Goal: Task Accomplishment & Management: Manage account settings

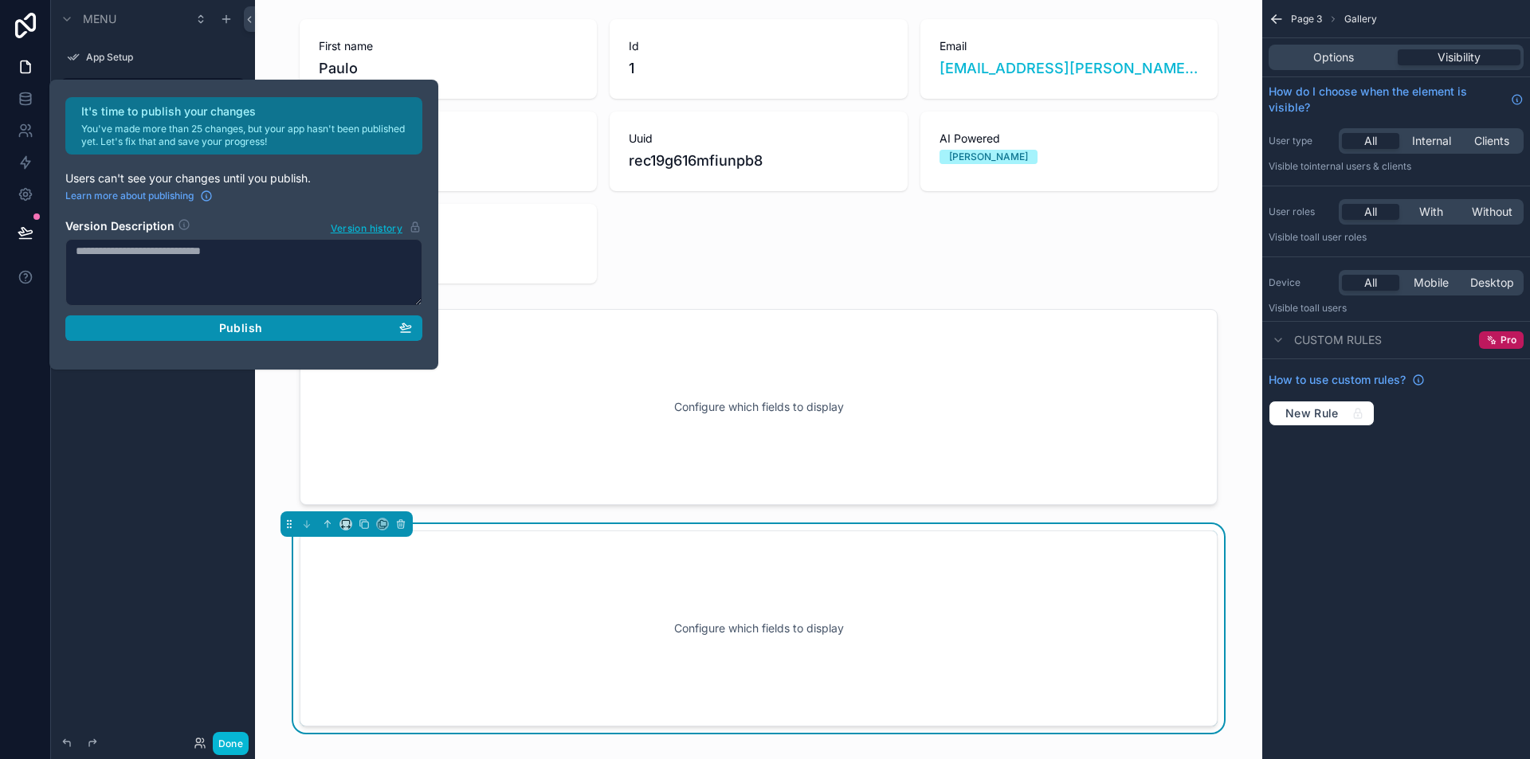
click at [214, 316] on button "Publish" at bounding box center [243, 328] width 357 height 25
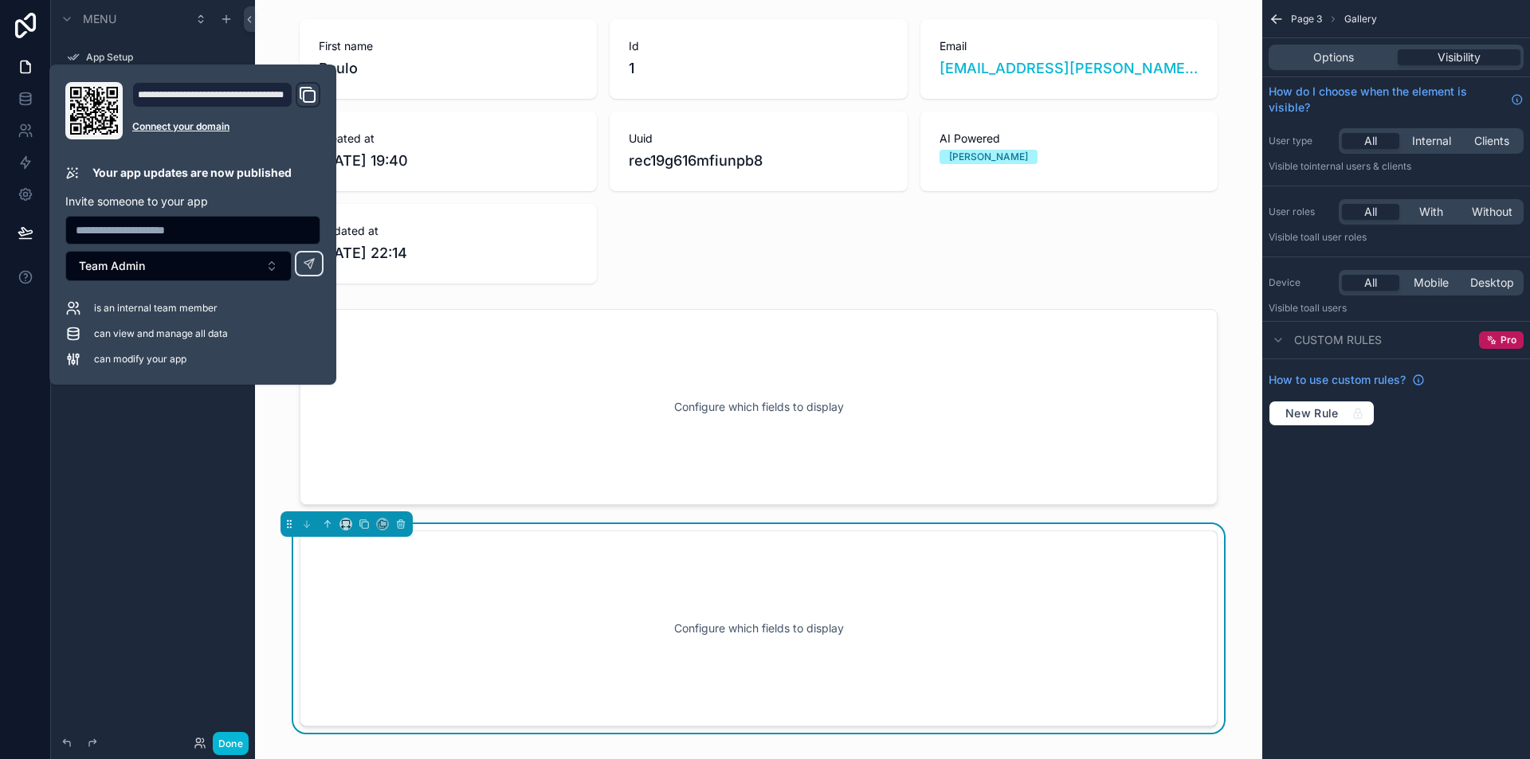
click at [307, 88] on icon "Domain and Custom Link" at bounding box center [305, 93] width 11 height 11
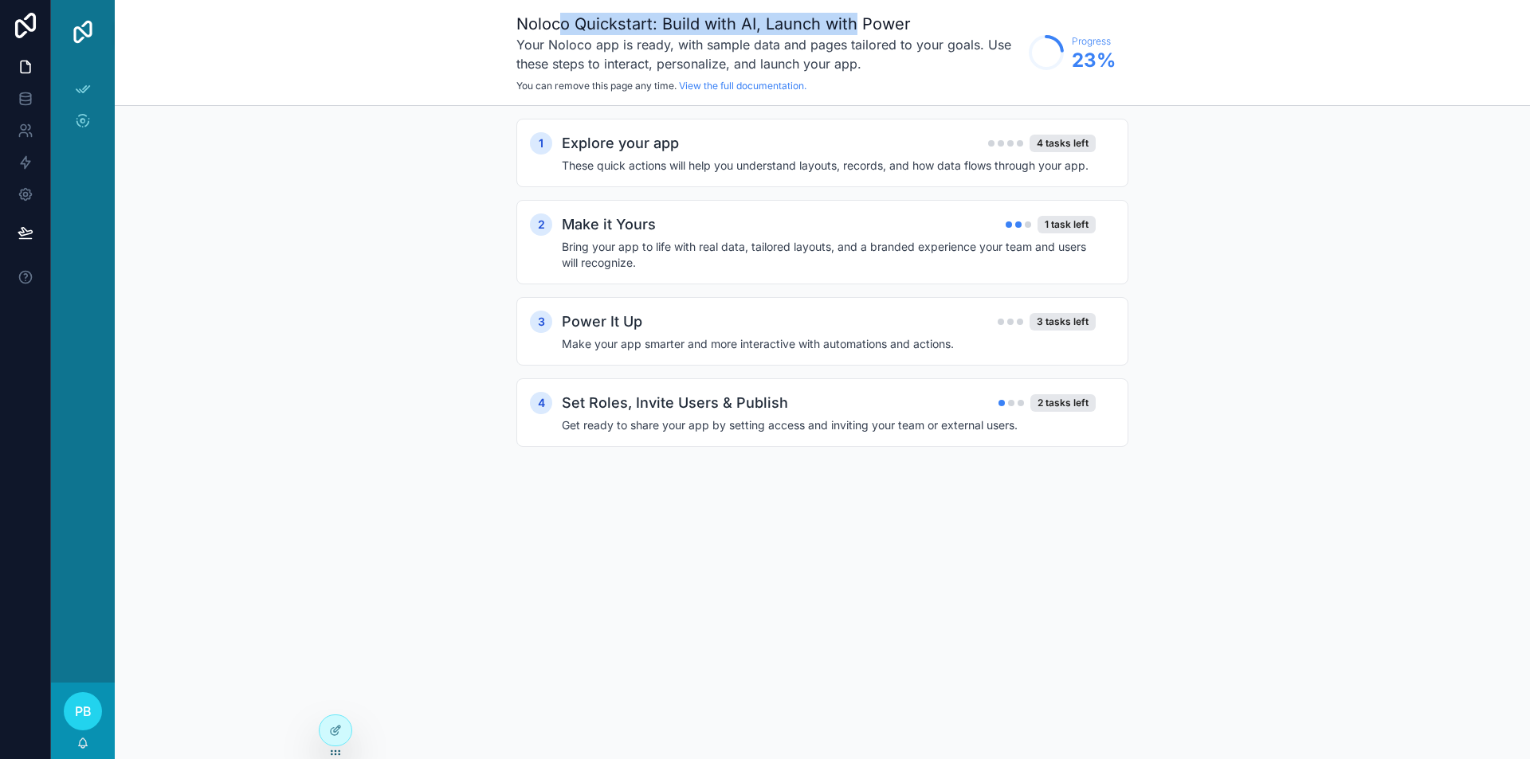
drag, startPoint x: 564, startPoint y: 22, endPoint x: 884, endPoint y: 27, distance: 319.5
click at [857, 24] on h1 "Noloco Quickstart: Build with AI, Launch with Power" at bounding box center [768, 24] width 504 height 22
click at [884, 27] on h1 "Noloco Quickstart: Build with AI, Launch with Power" at bounding box center [768, 24] width 504 height 22
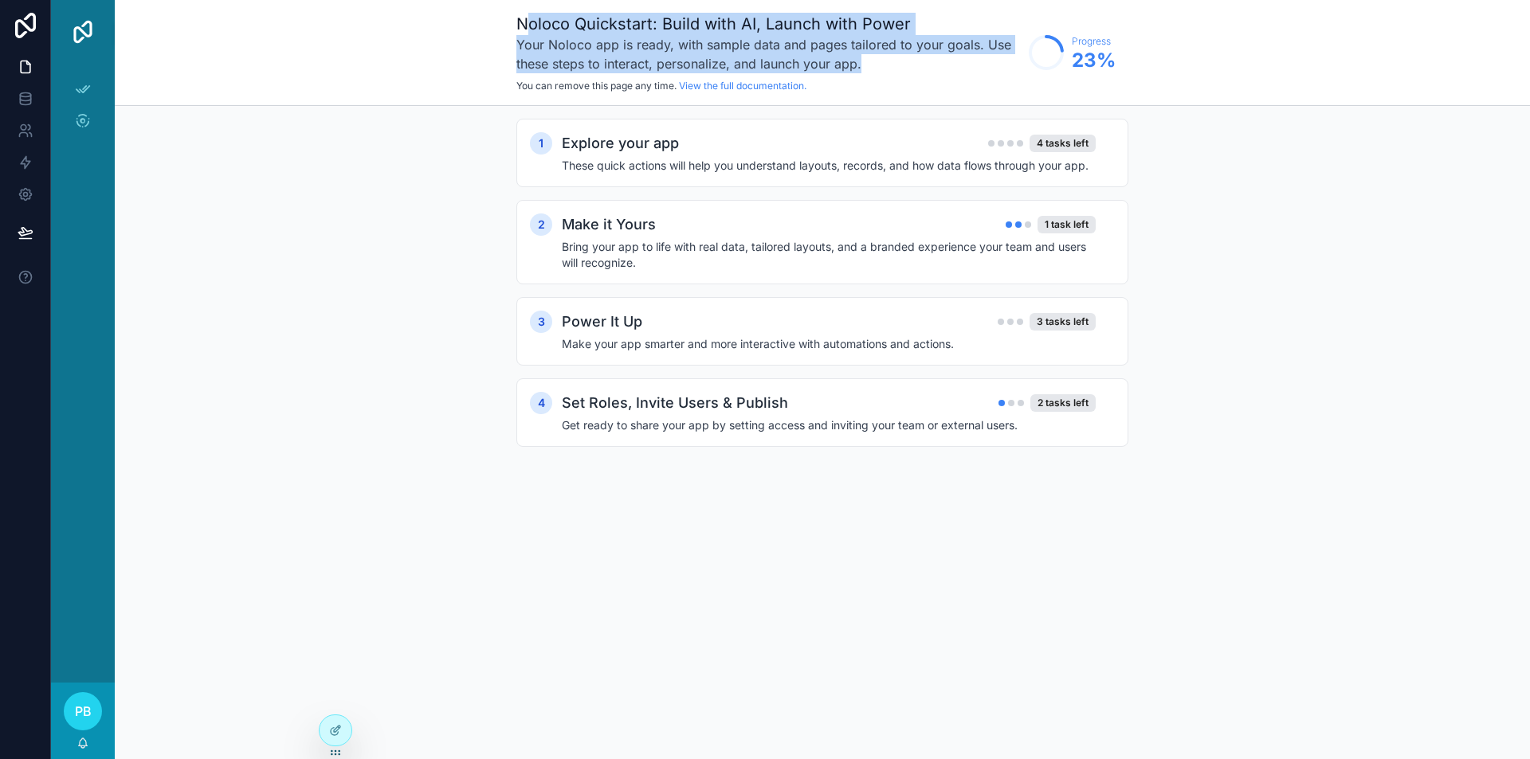
drag, startPoint x: 905, startPoint y: 58, endPoint x: 524, endPoint y: 32, distance: 381.8
click at [524, 33] on div "Noloco Quickstart: Build with AI, Launch with Power Your Noloco app is ready, w…" at bounding box center [768, 53] width 504 height 80
click at [524, 32] on h1 "Noloco Quickstart: Build with AI, Launch with Power" at bounding box center [768, 24] width 504 height 22
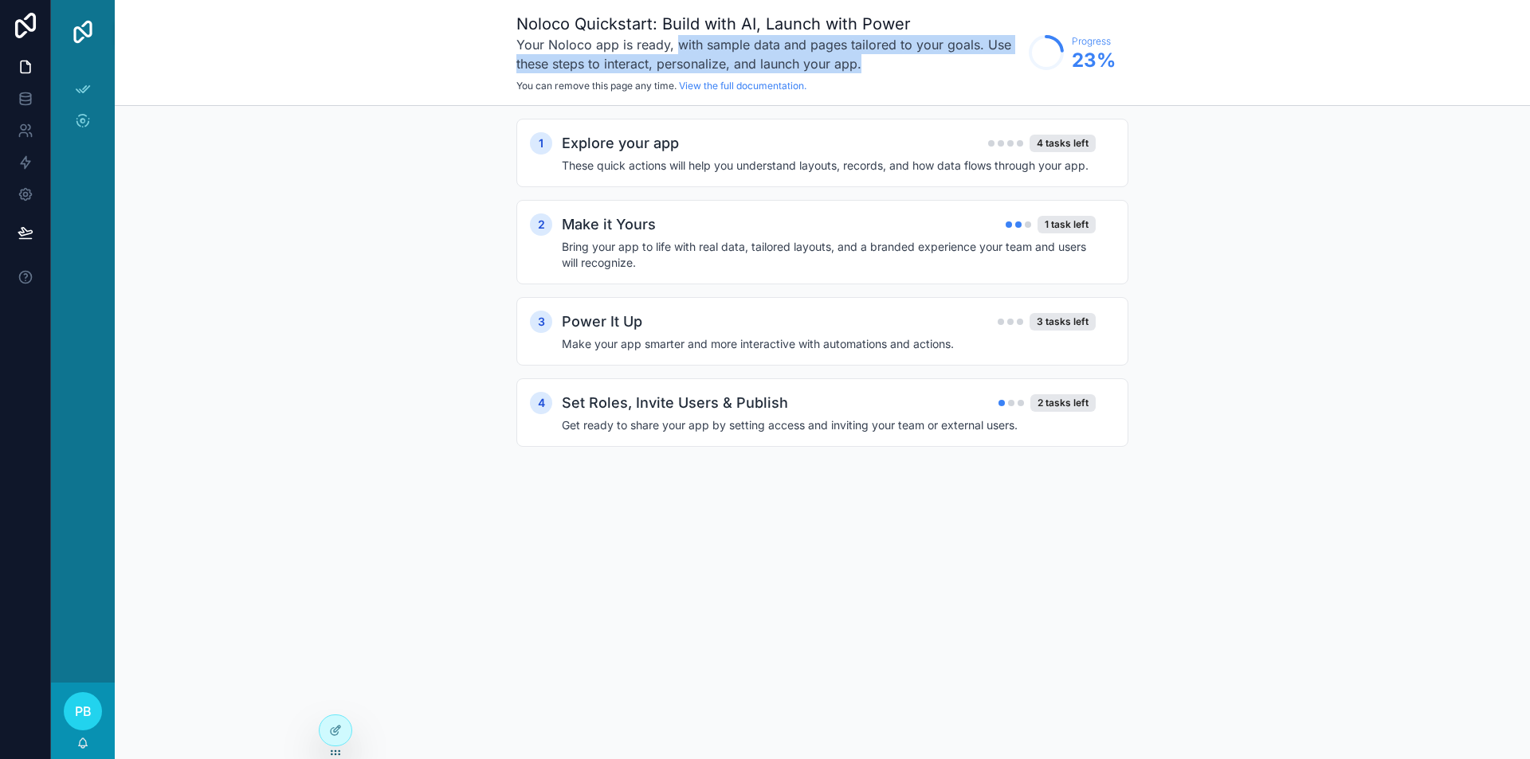
drag, startPoint x: 677, startPoint y: 45, endPoint x: 880, endPoint y: 59, distance: 203.6
click at [880, 59] on h3 "Your Noloco app is ready, with sample data and pages tailored to your goals. Us…" at bounding box center [768, 54] width 504 height 38
drag, startPoint x: 923, startPoint y: 68, endPoint x: 978, endPoint y: 41, distance: 60.6
click at [978, 41] on h3 "Your Noloco app is ready, with sample data and pages tailored to your goals. Us…" at bounding box center [768, 54] width 504 height 38
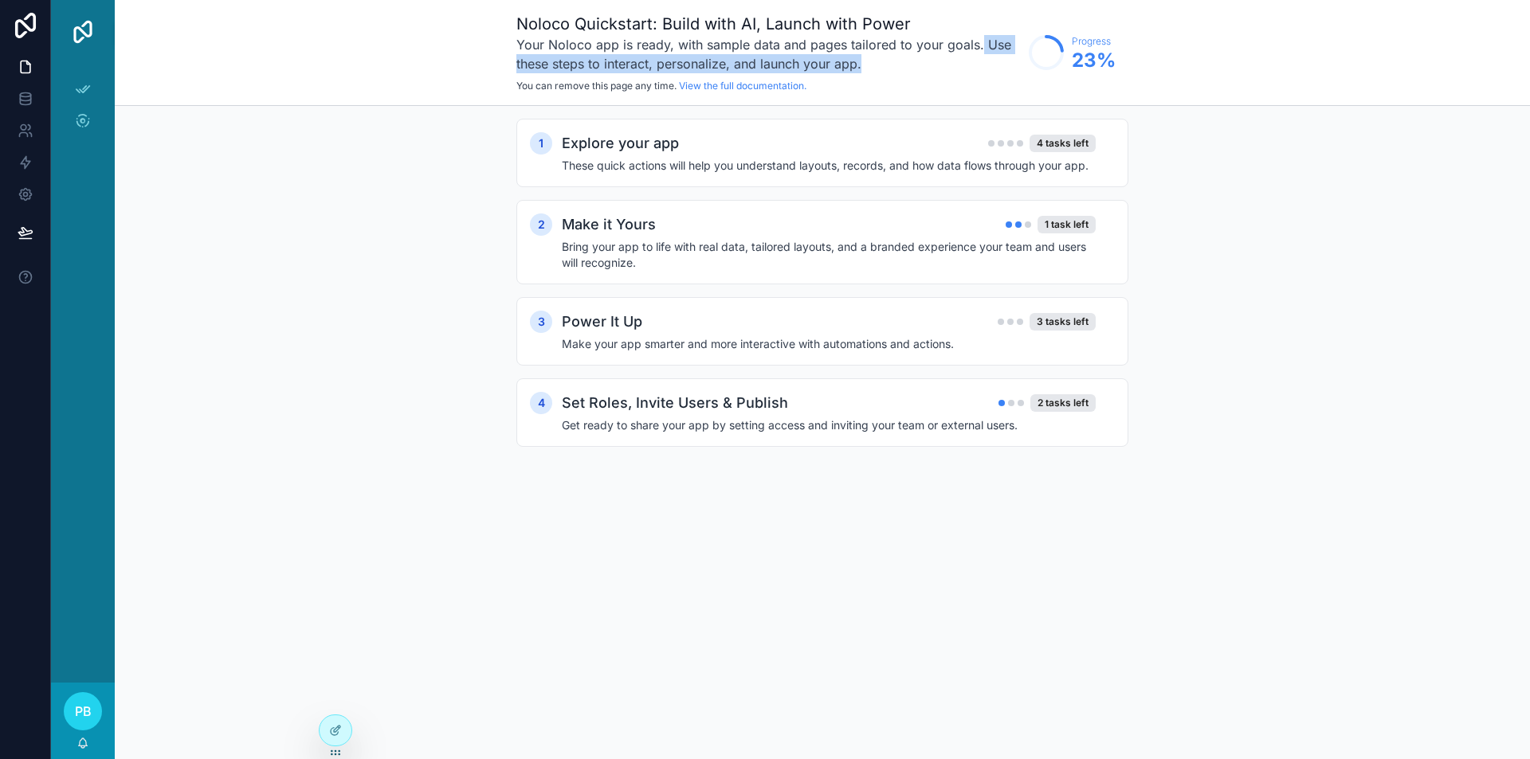
click at [947, 69] on h3 "Your Noloco app is ready, with sample data and pages tailored to your goals. Us…" at bounding box center [768, 54] width 504 height 38
click at [637, 140] on h2 "Explore your app" at bounding box center [620, 143] width 117 height 22
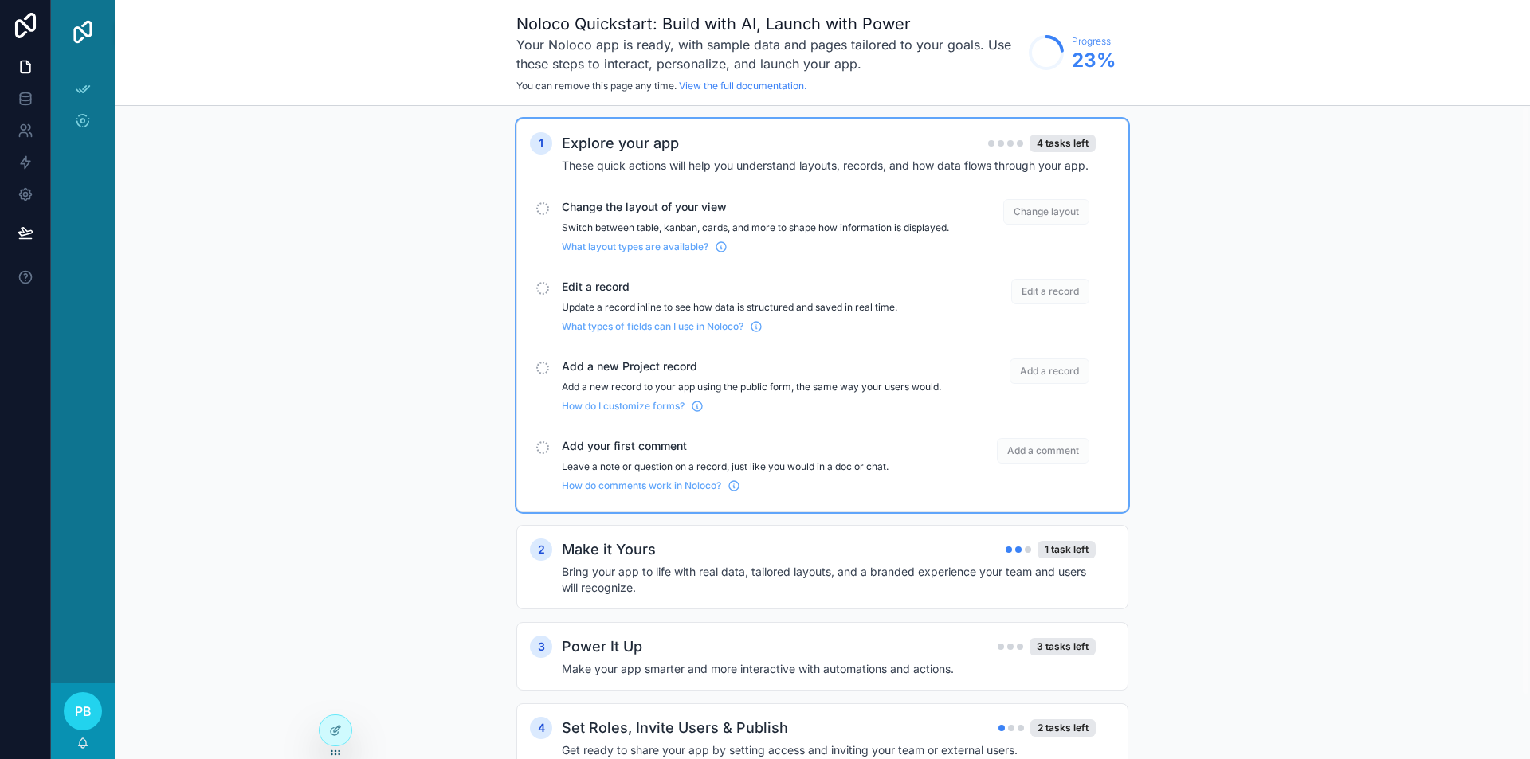
click at [696, 200] on span "Change the layout of your view" at bounding box center [755, 207] width 387 height 16
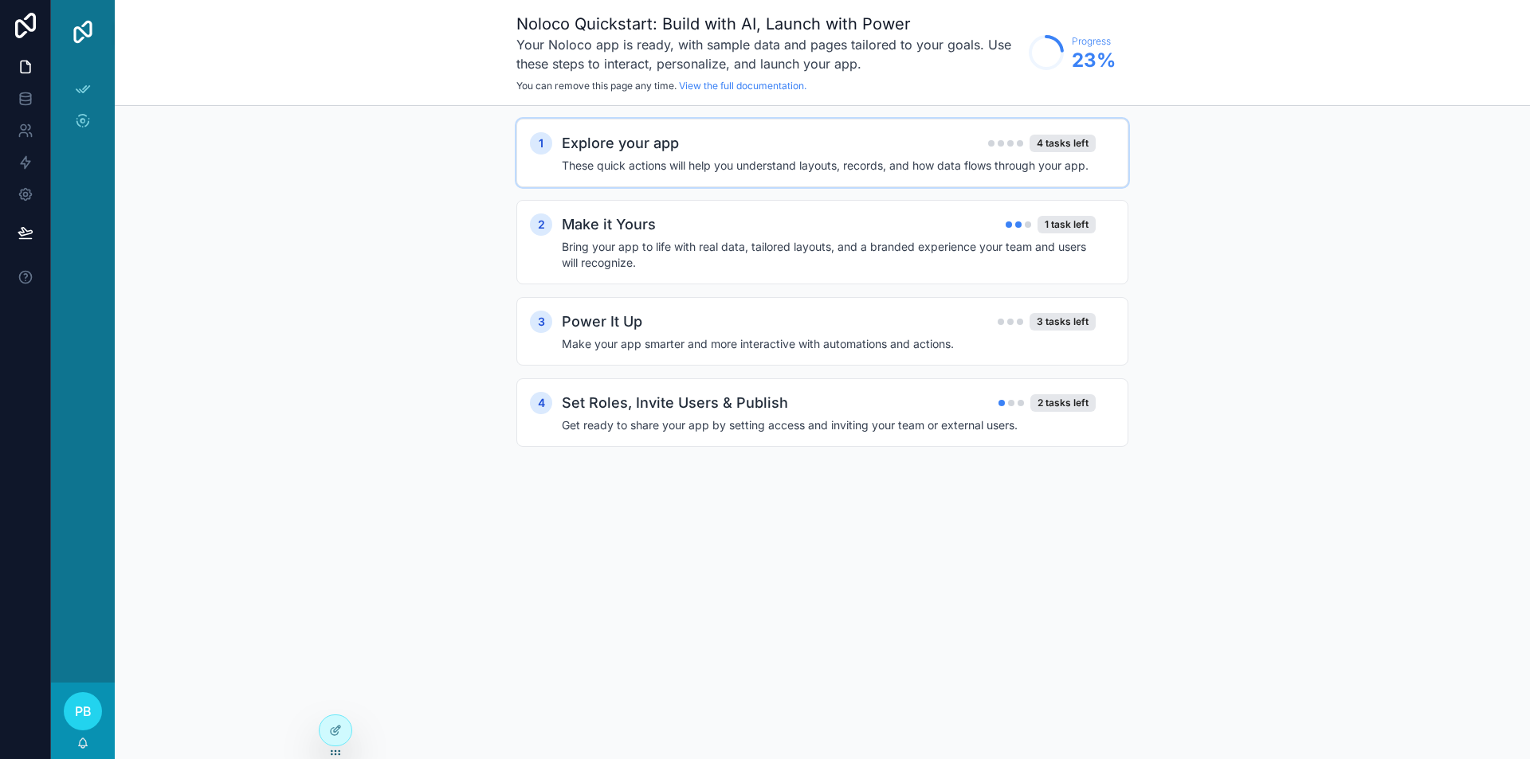
click at [937, 164] on h4 "These quick actions will help you understand layouts, records, and how data flo…" at bounding box center [829, 166] width 534 height 16
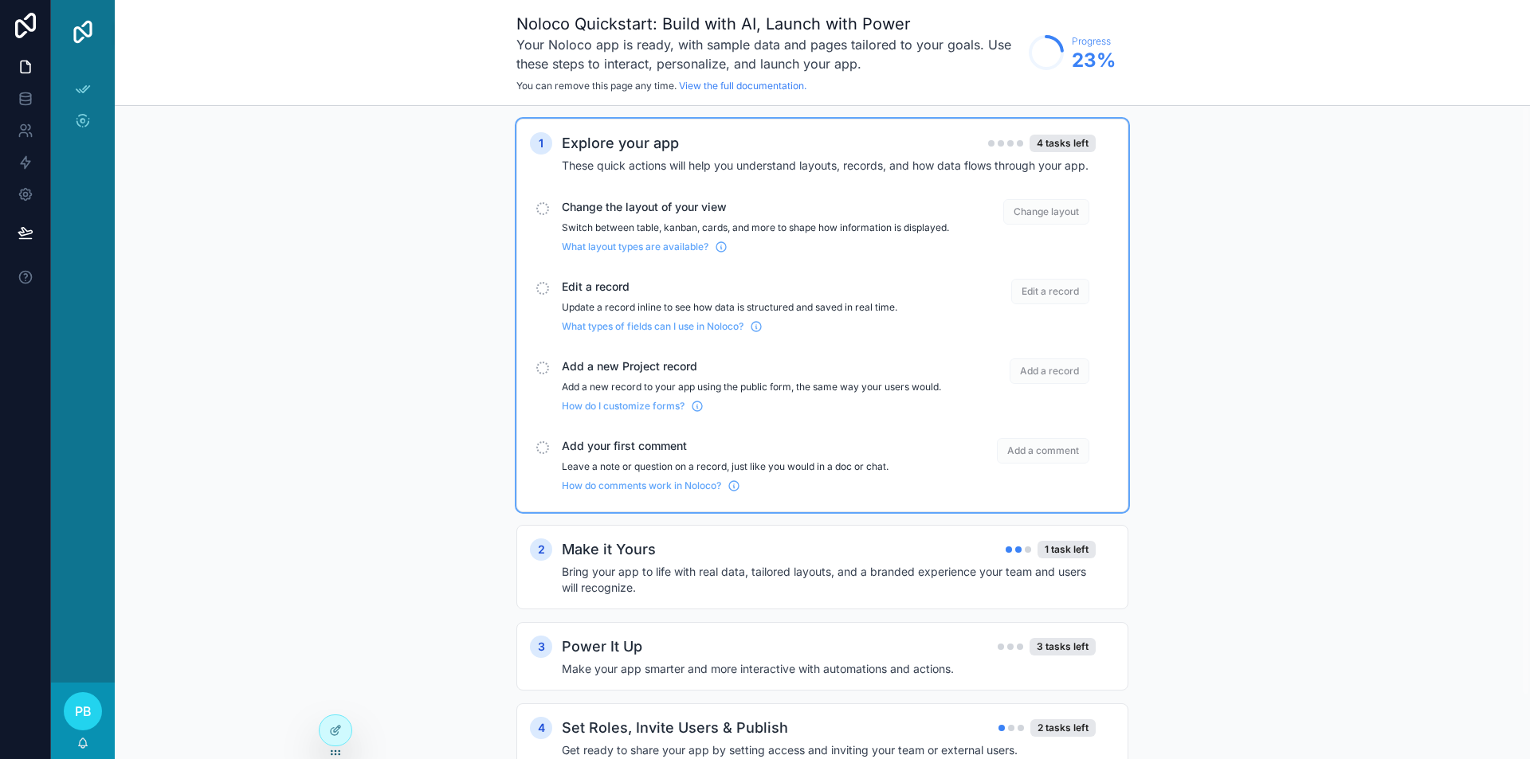
click at [1068, 213] on span "Change layout" at bounding box center [1046, 211] width 86 height 25
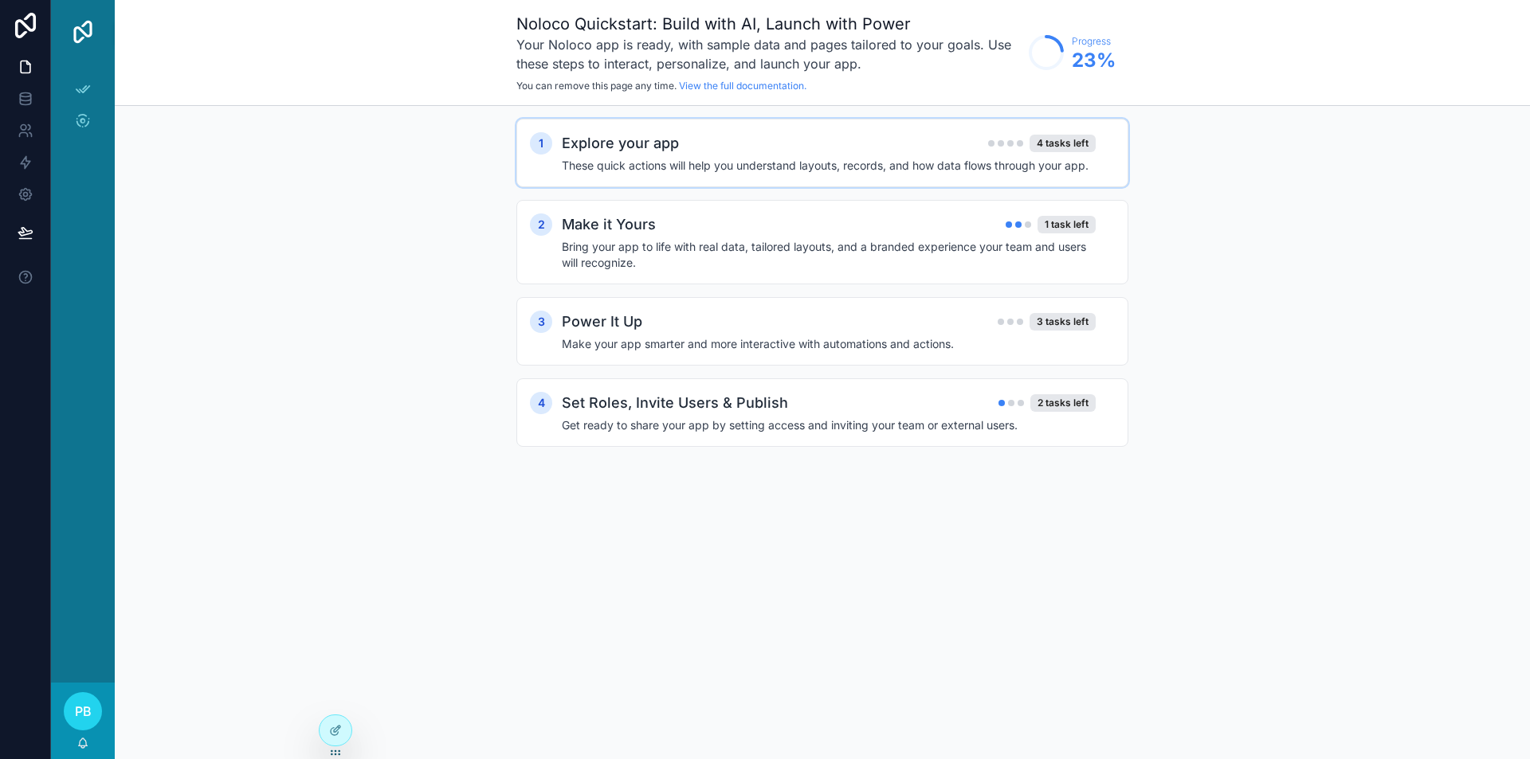
click at [1053, 175] on div "1 Explore your app 4 tasks left These quick actions will help you understand la…" at bounding box center [822, 153] width 612 height 69
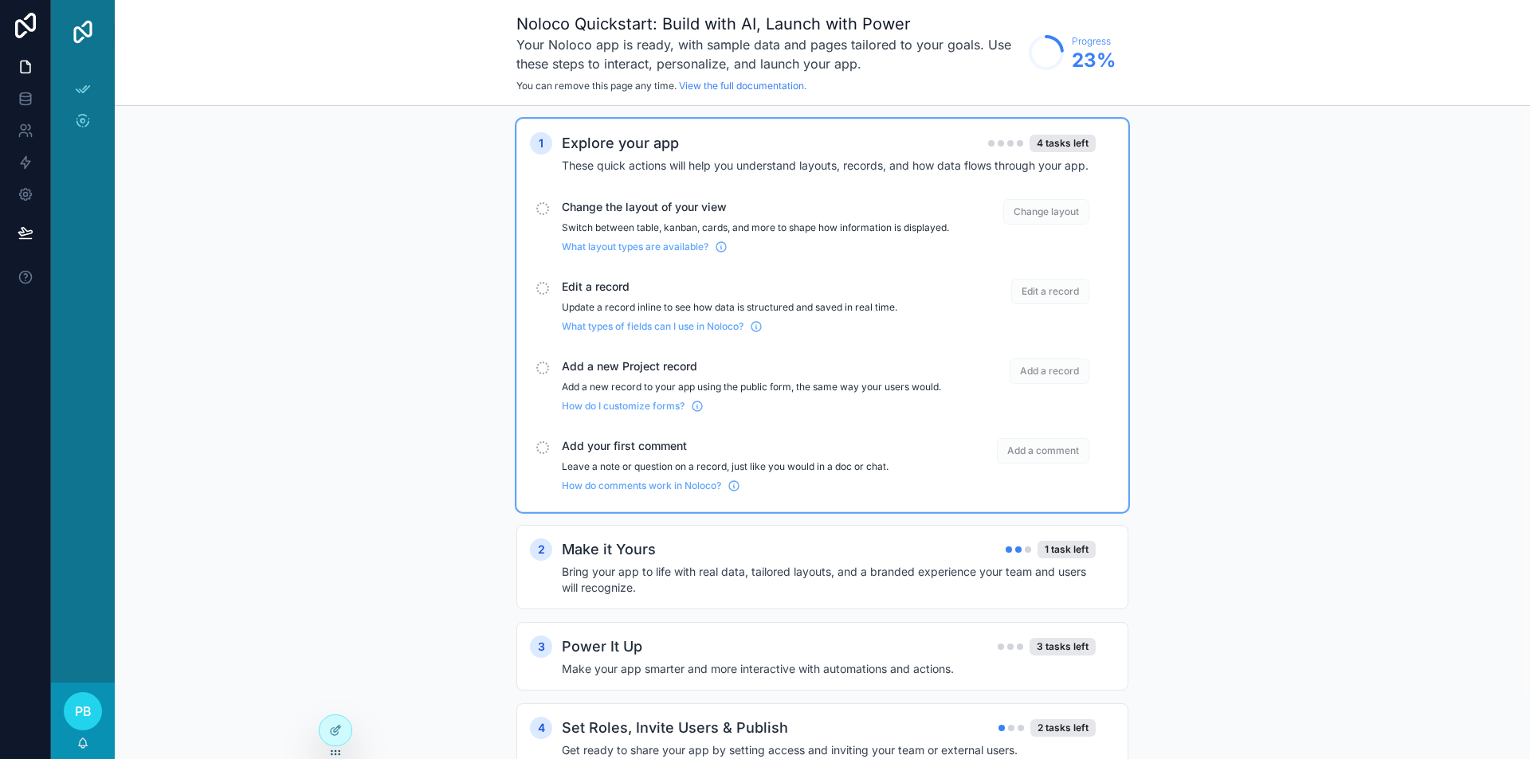
click at [1043, 303] on span "Edit a record" at bounding box center [1050, 291] width 78 height 25
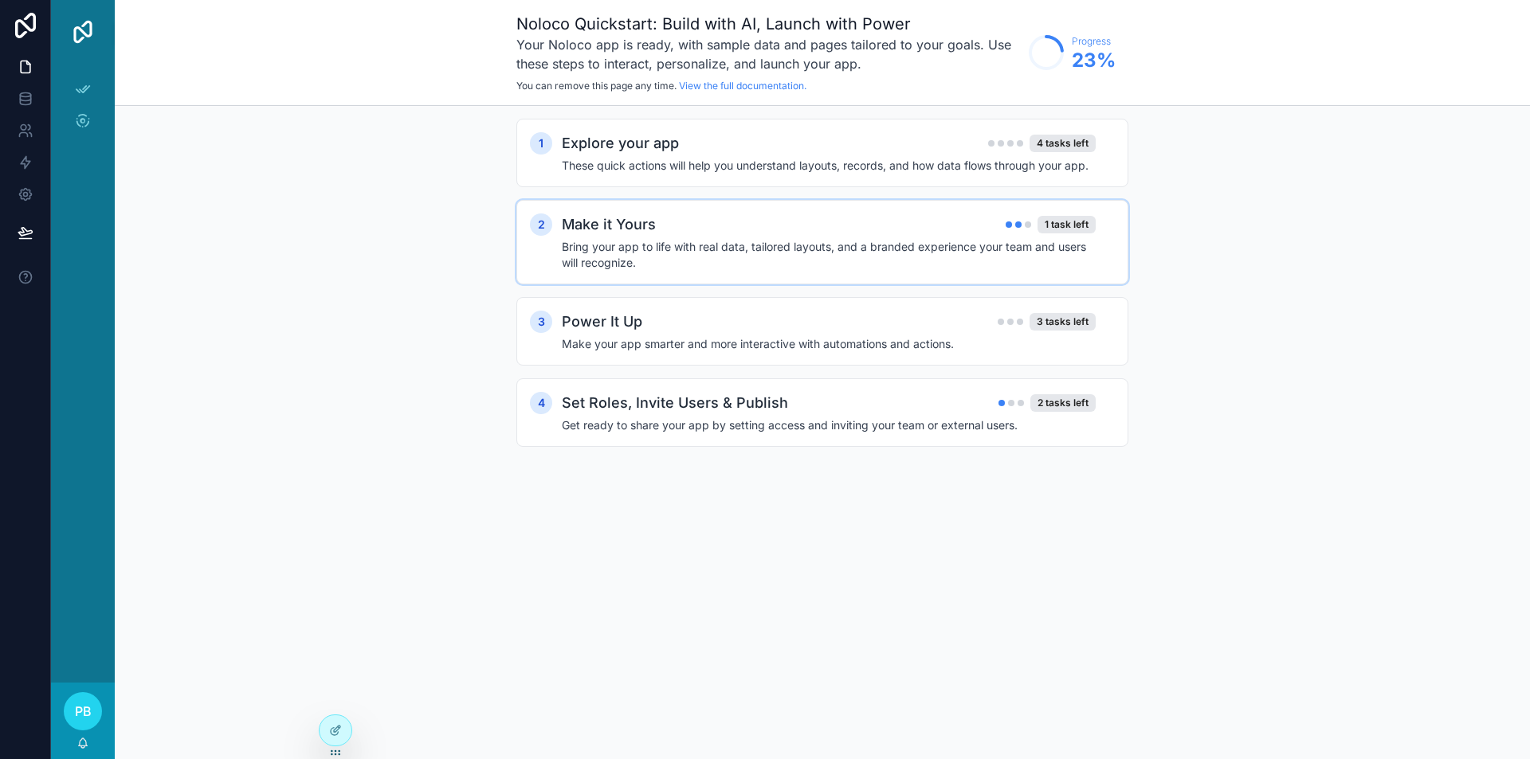
click at [1037, 235] on div "Make it Yours 1 task left" at bounding box center [829, 225] width 534 height 22
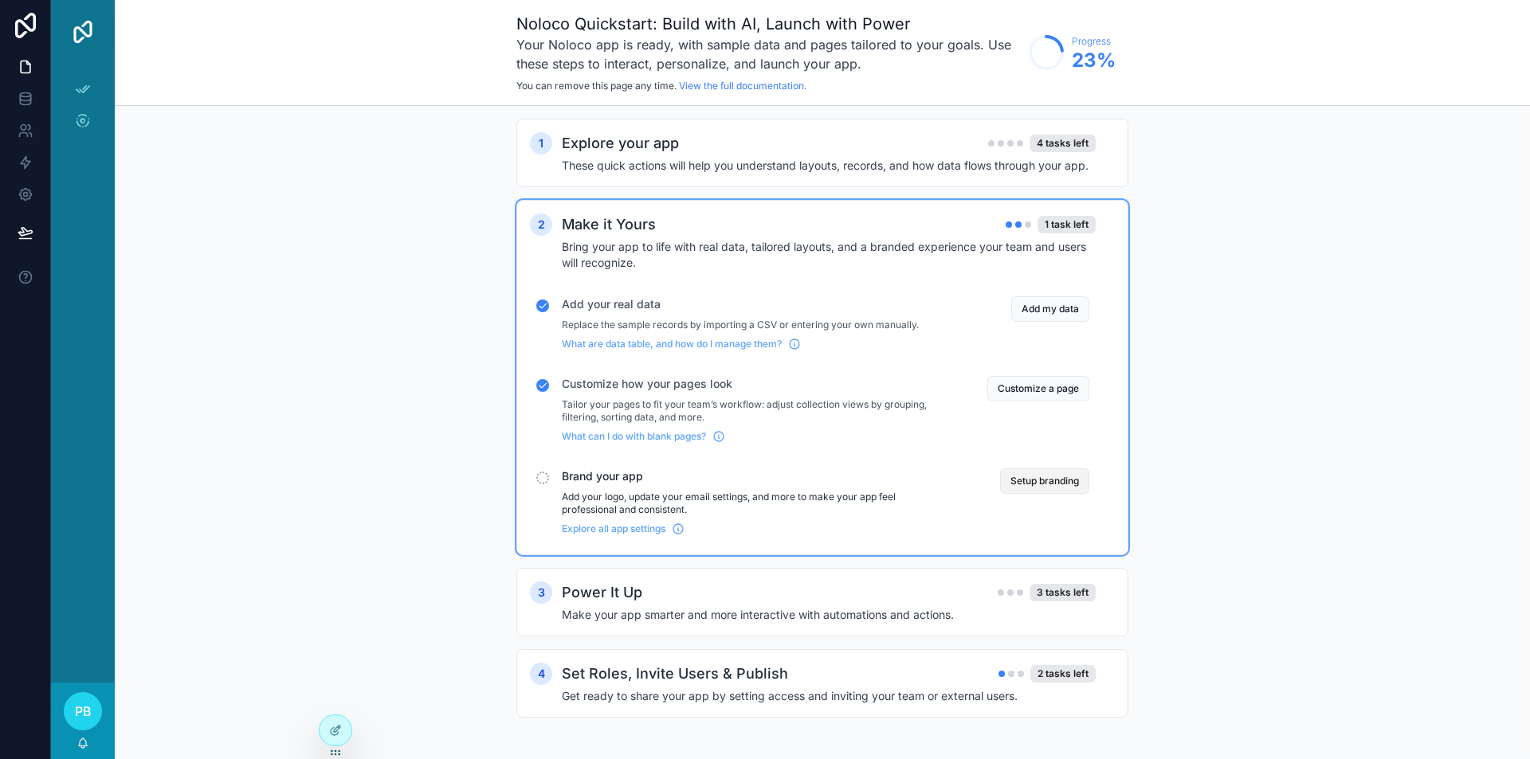
click at [1045, 492] on button "Setup branding" at bounding box center [1044, 481] width 89 height 25
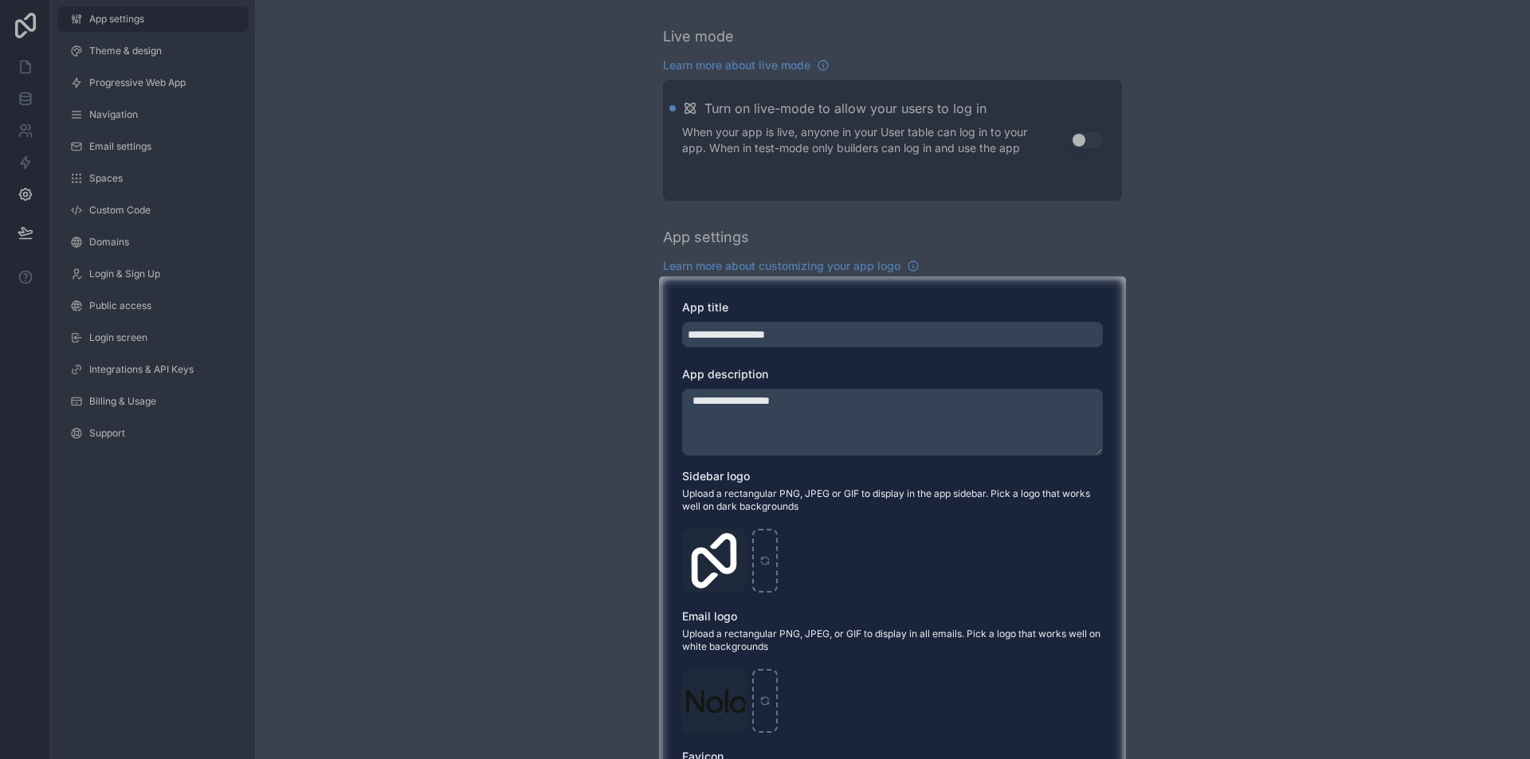
click at [127, 307] on div at bounding box center [329, 581] width 659 height 610
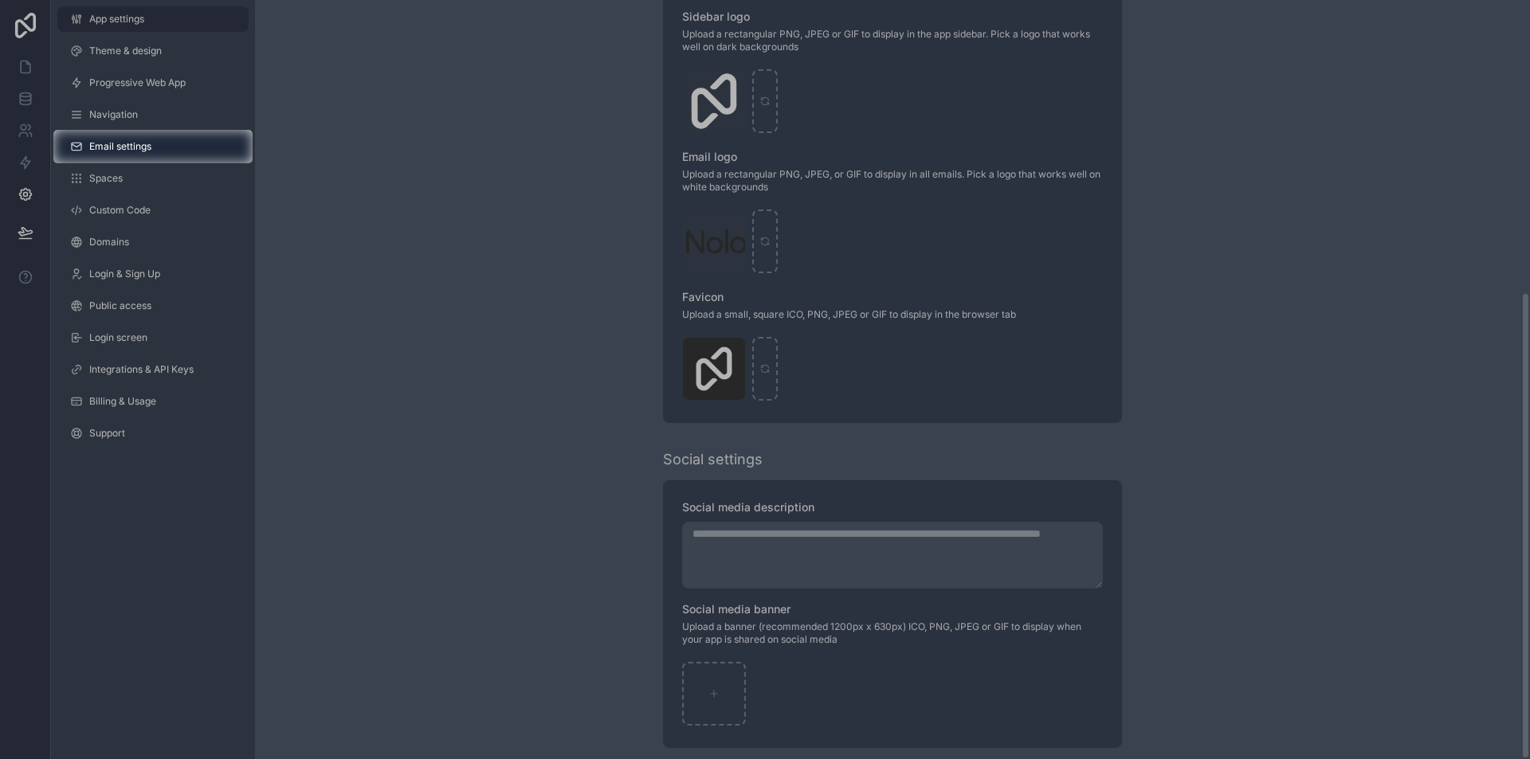
scroll to position [474, 0]
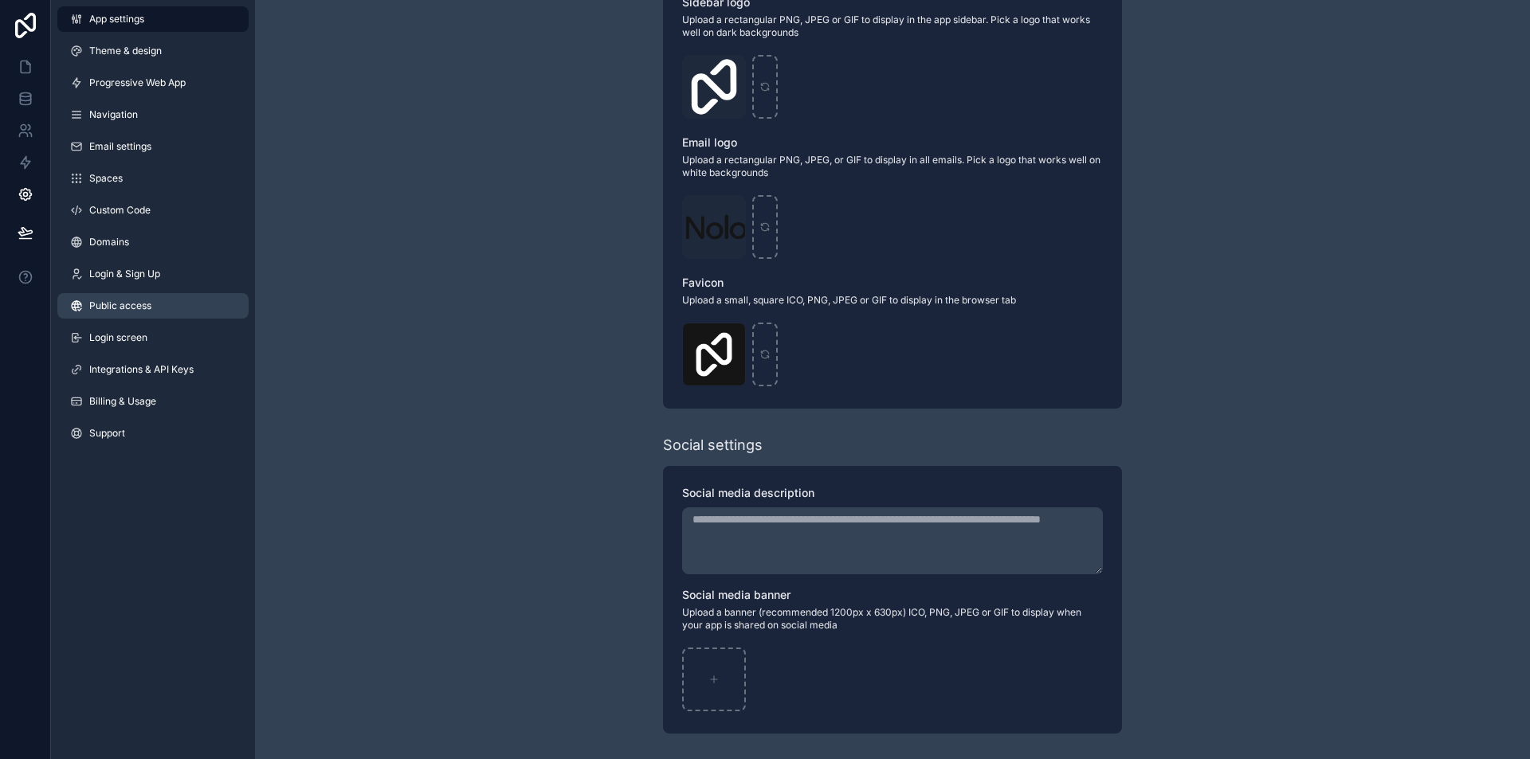
click at [149, 303] on span "Public access" at bounding box center [120, 306] width 62 height 13
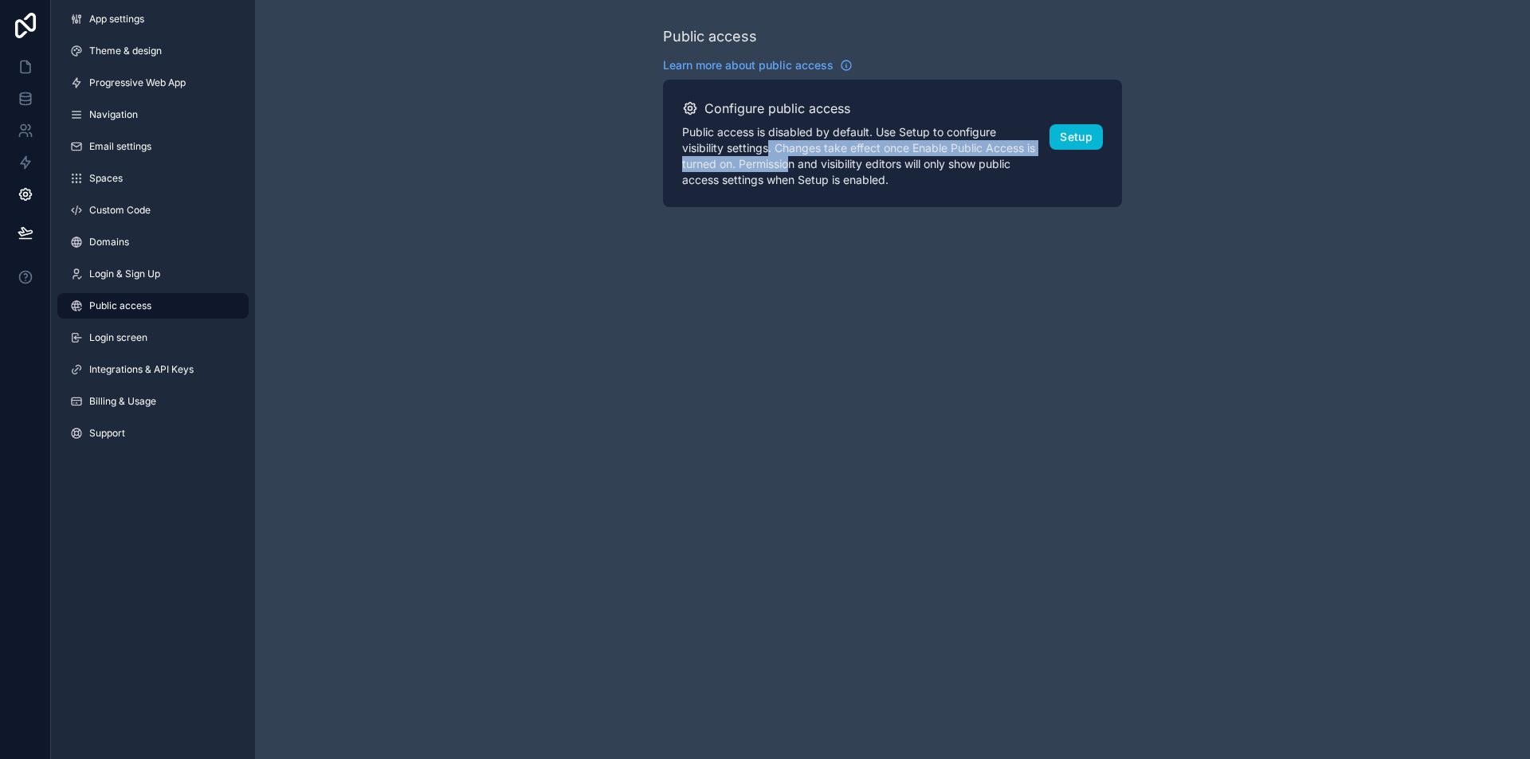
drag, startPoint x: 778, startPoint y: 145, endPoint x: 806, endPoint y: 170, distance: 37.3
click at [804, 167] on p "Public access is disabled by default. Use Setup to configure visibility setting…" at bounding box center [859, 156] width 355 height 64
click at [806, 170] on p "Public access is disabled by default. Use Setup to configure visibility setting…" at bounding box center [859, 156] width 355 height 64
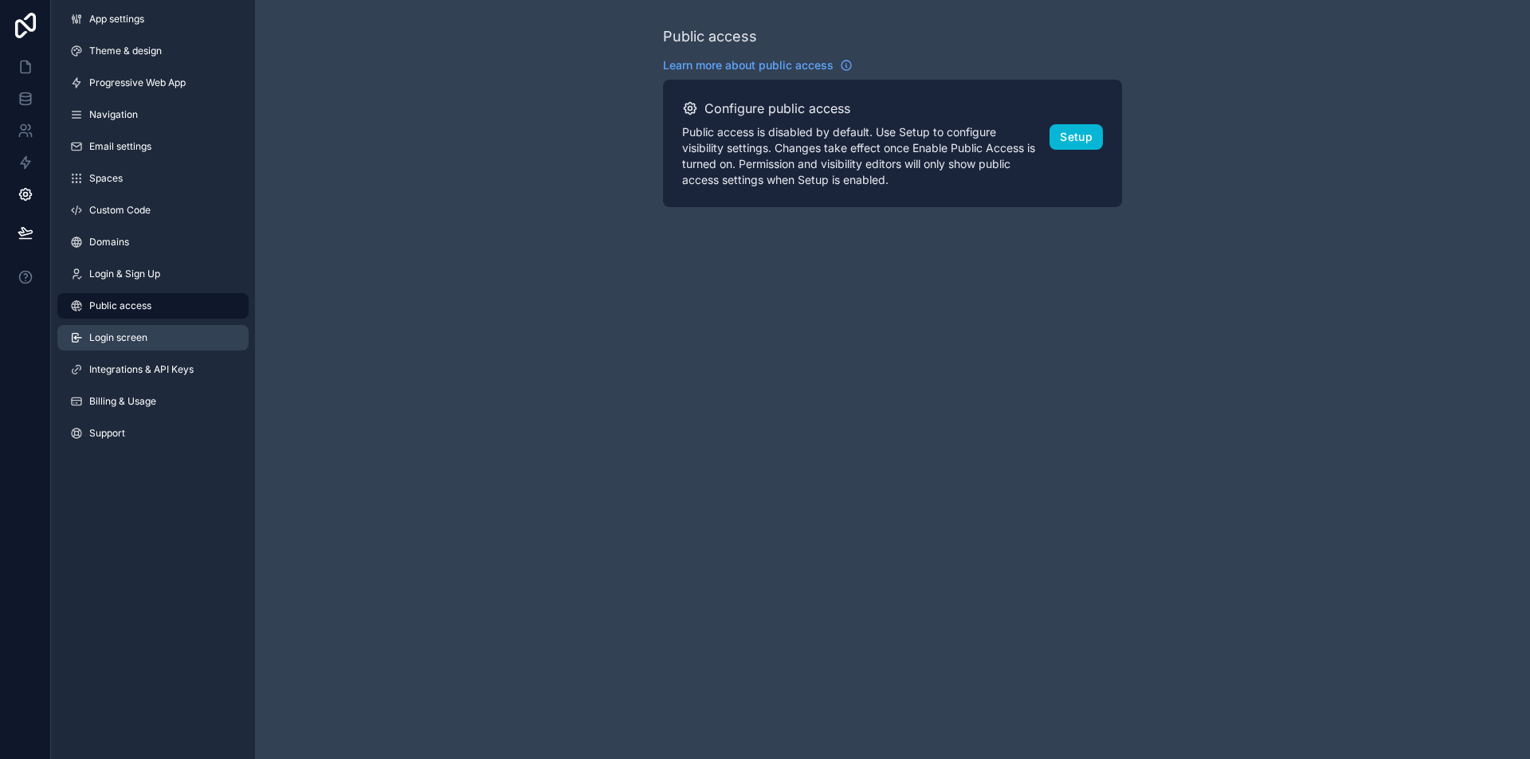
click at [123, 339] on span "Login screen" at bounding box center [118, 337] width 58 height 13
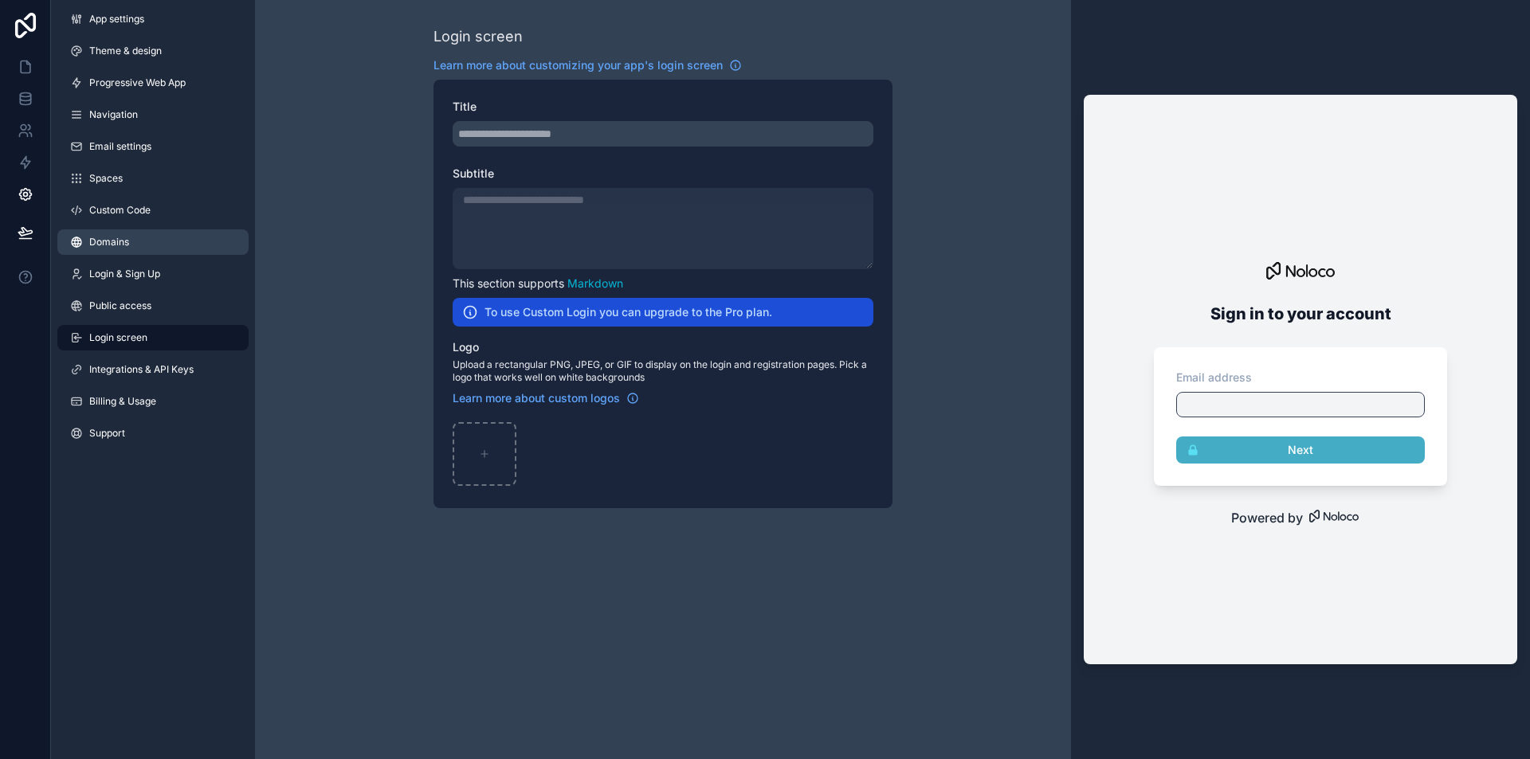
click at [139, 252] on link "Domains" at bounding box center [152, 241] width 191 height 25
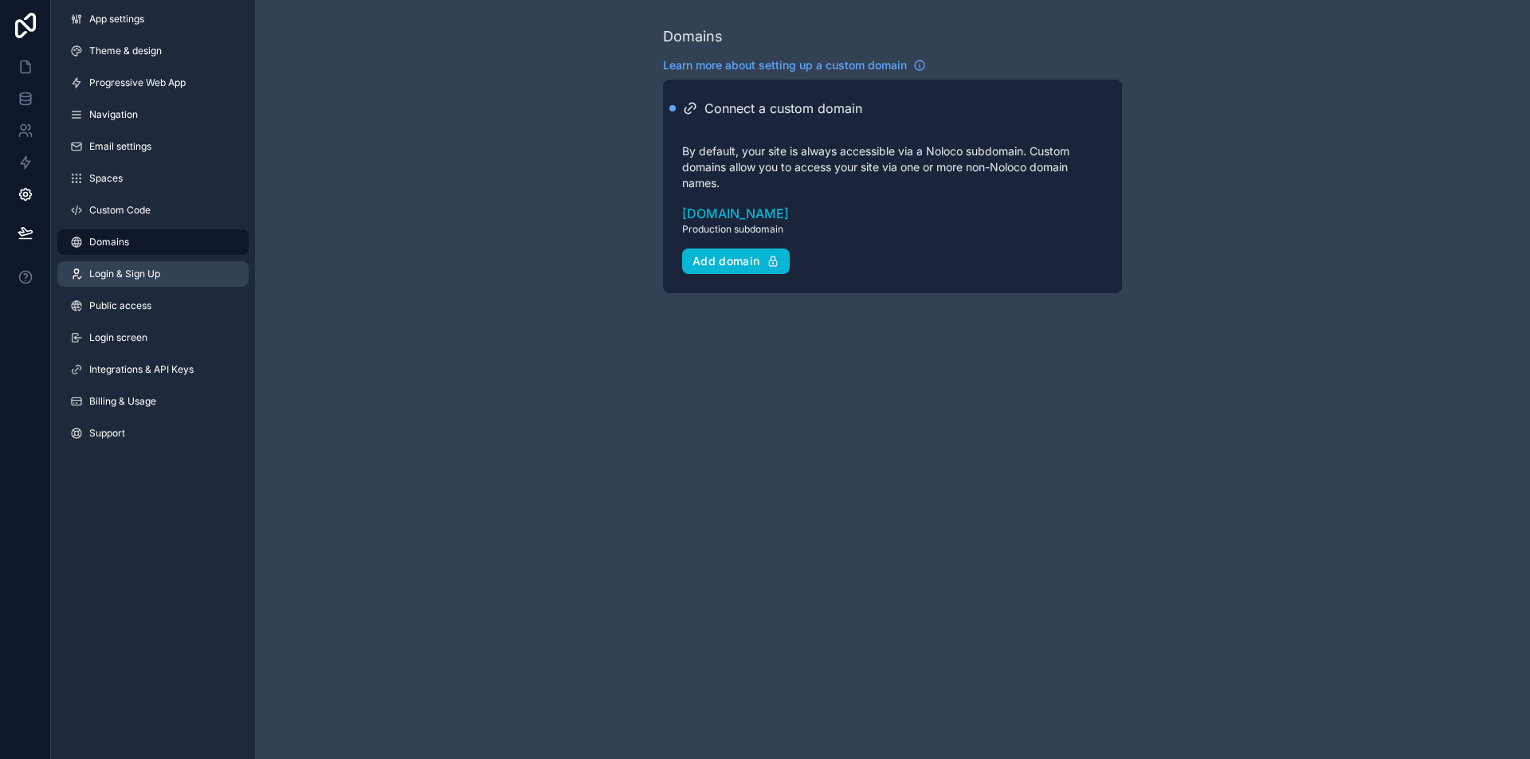
click at [148, 277] on span "Login & Sign Up" at bounding box center [124, 274] width 71 height 13
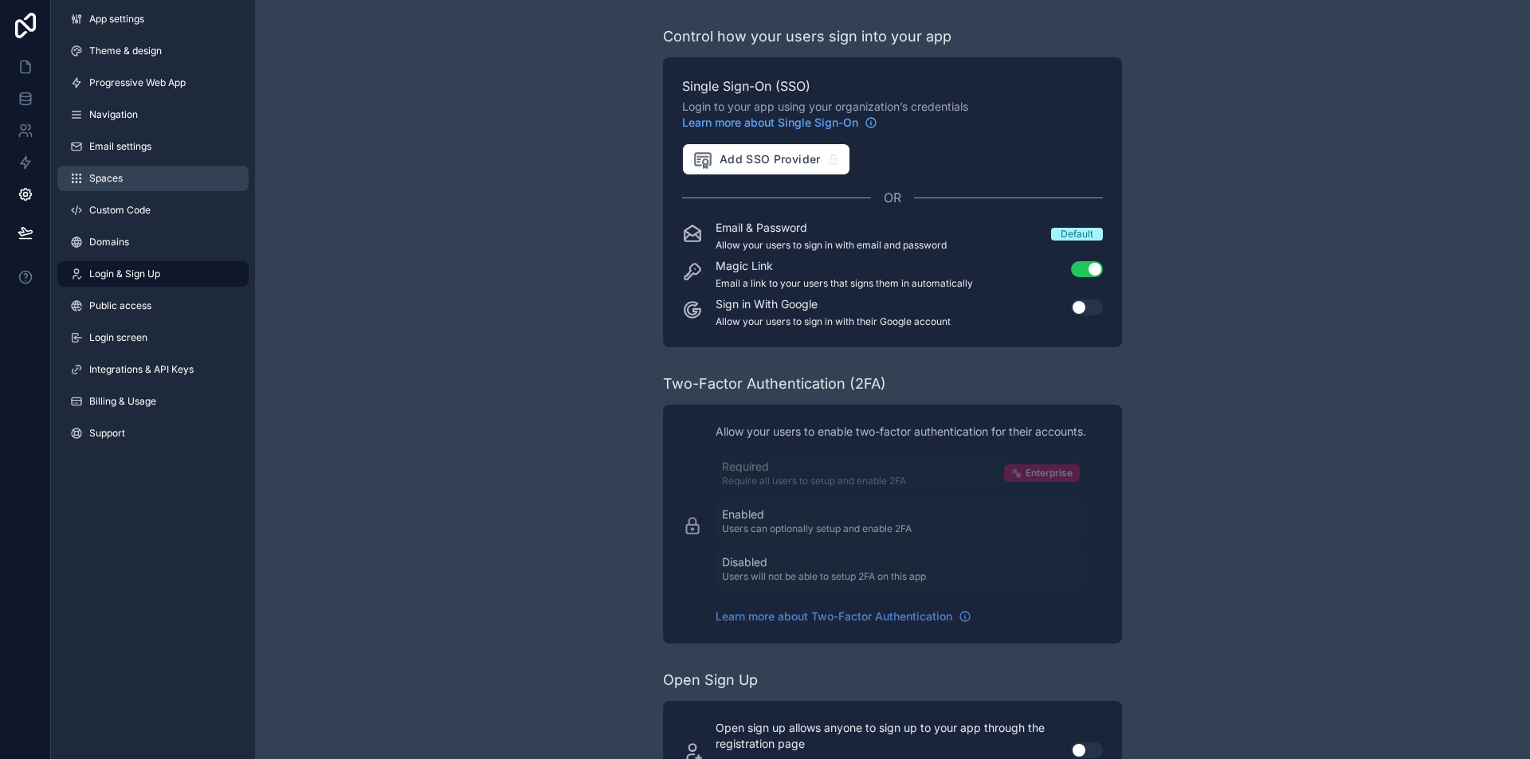
click at [116, 168] on link "Spaces" at bounding box center [152, 178] width 191 height 25
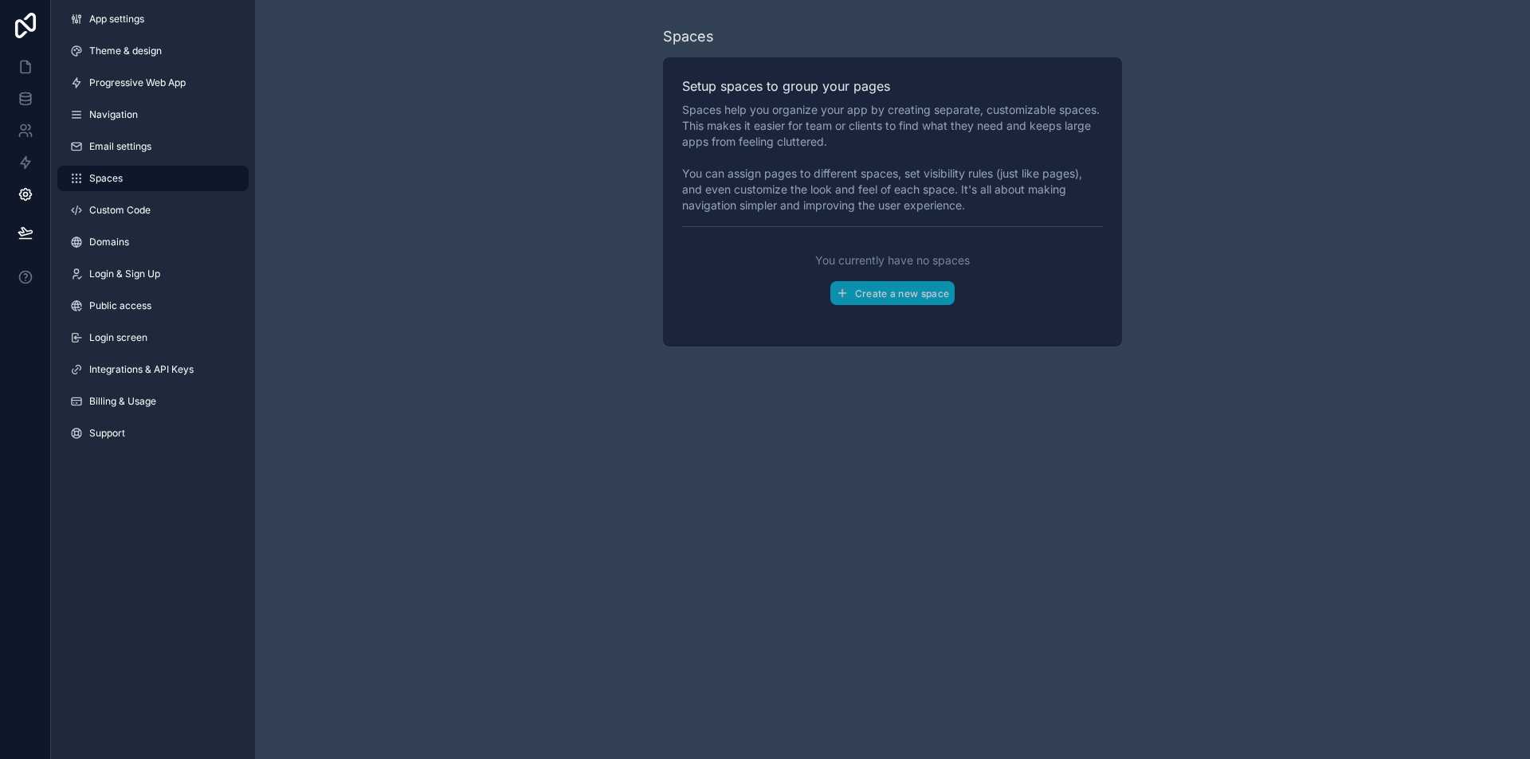
click at [109, 131] on div "App settings Theme & design Progressive Web App Navigation Email settings Space…" at bounding box center [153, 229] width 204 height 459
click at [115, 139] on link "Email settings" at bounding box center [152, 146] width 191 height 25
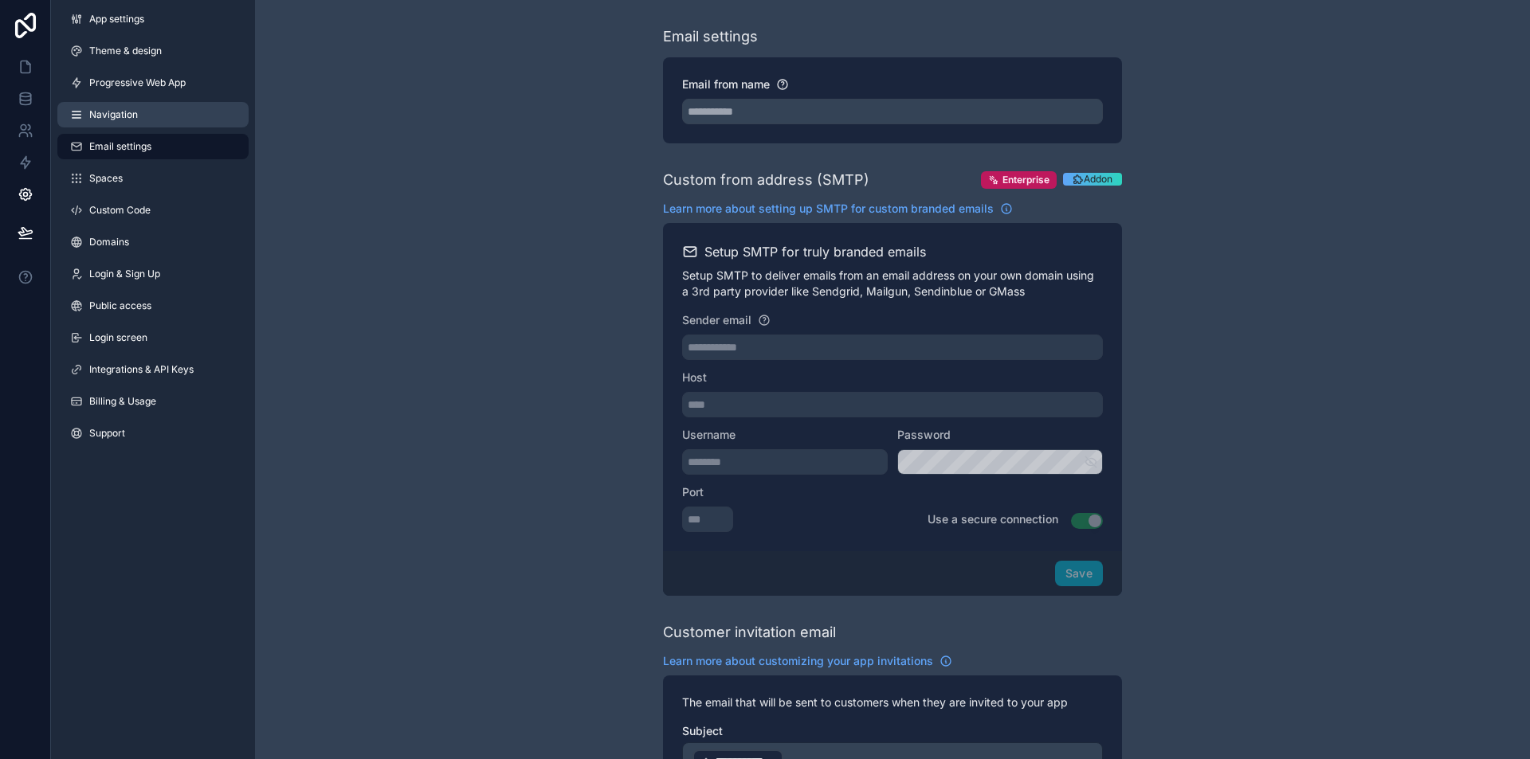
click at [115, 122] on link "Navigation" at bounding box center [152, 114] width 191 height 25
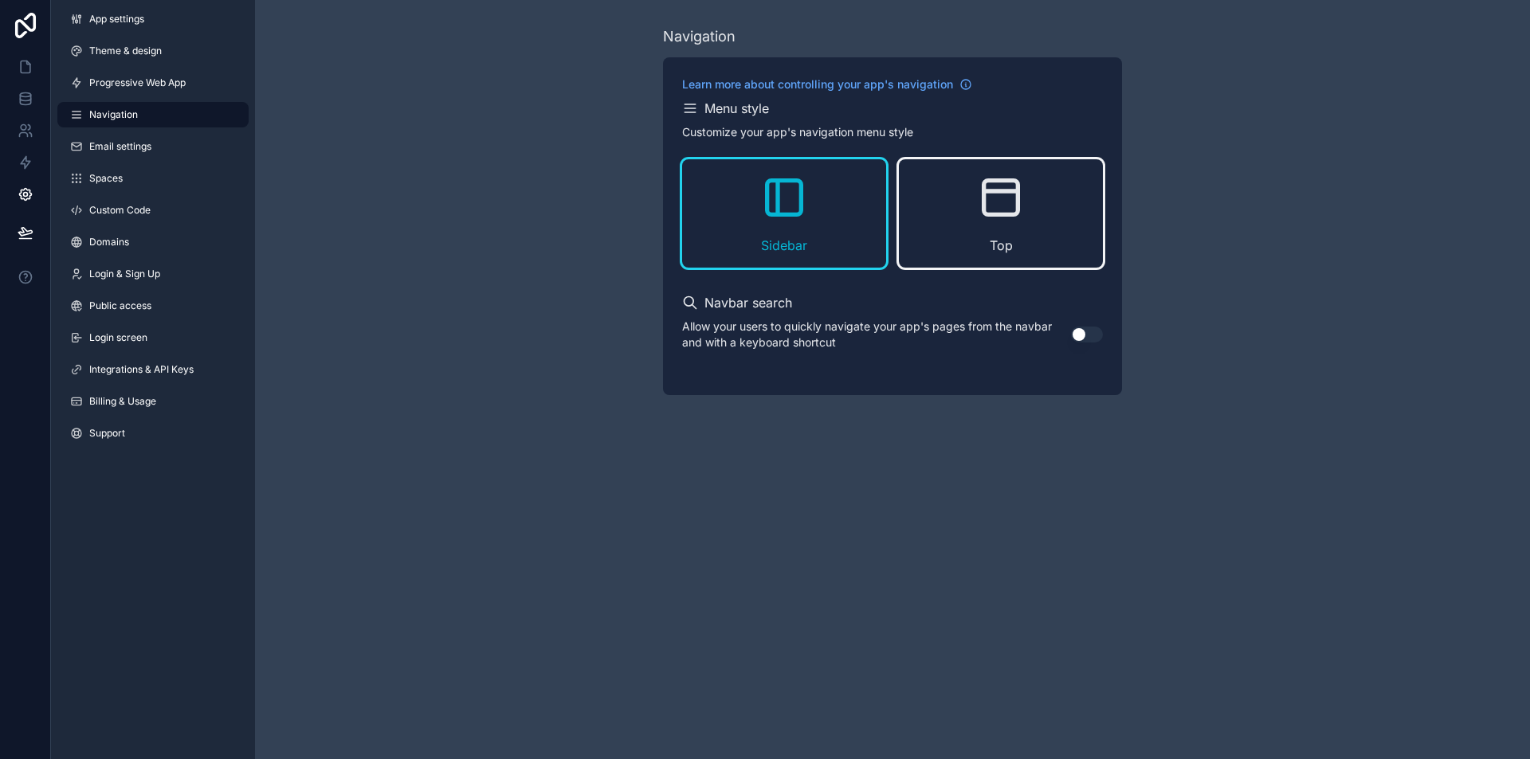
click at [908, 219] on div "Top" at bounding box center [1001, 213] width 204 height 108
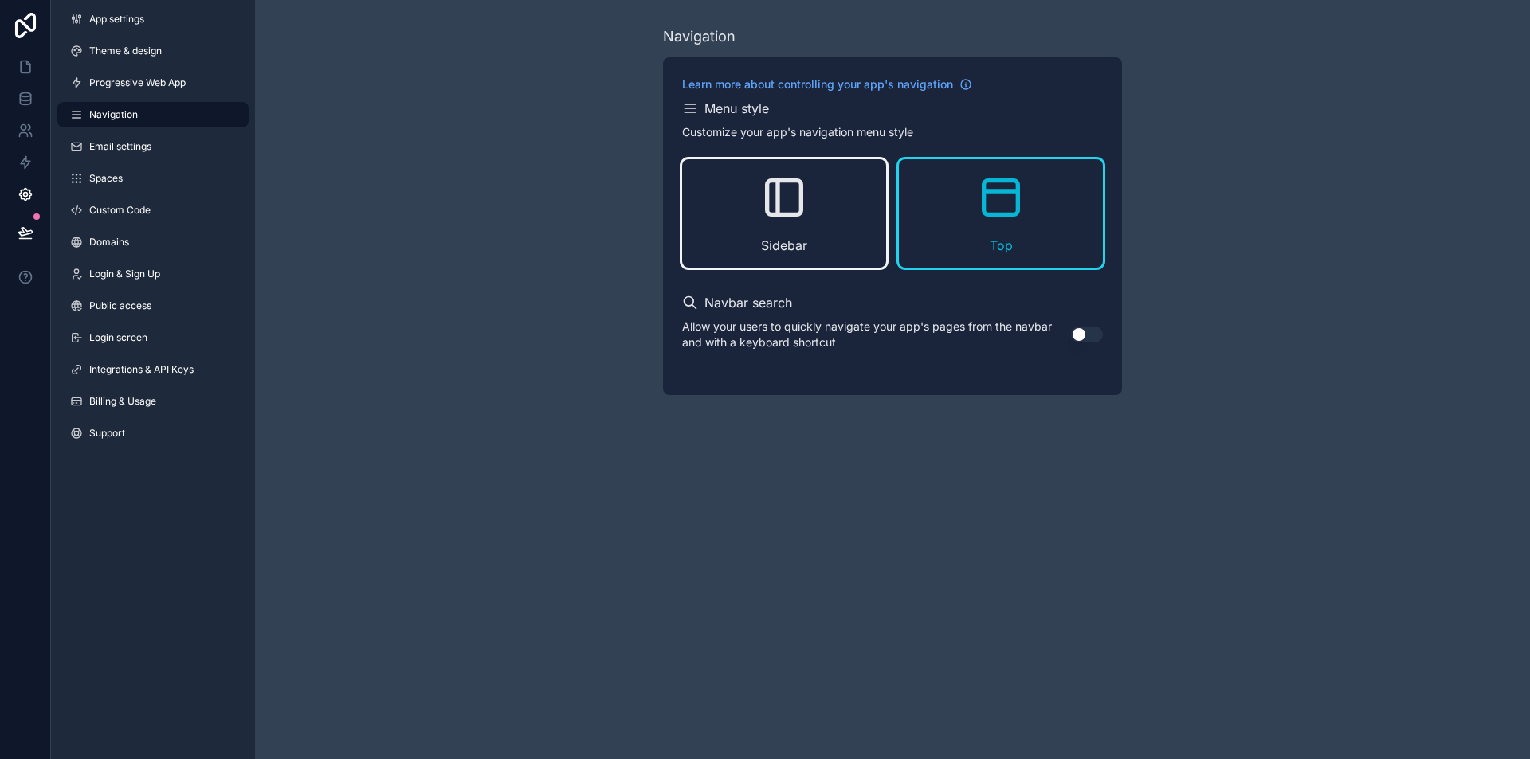
click at [780, 224] on div "Sidebar" at bounding box center [784, 213] width 204 height 108
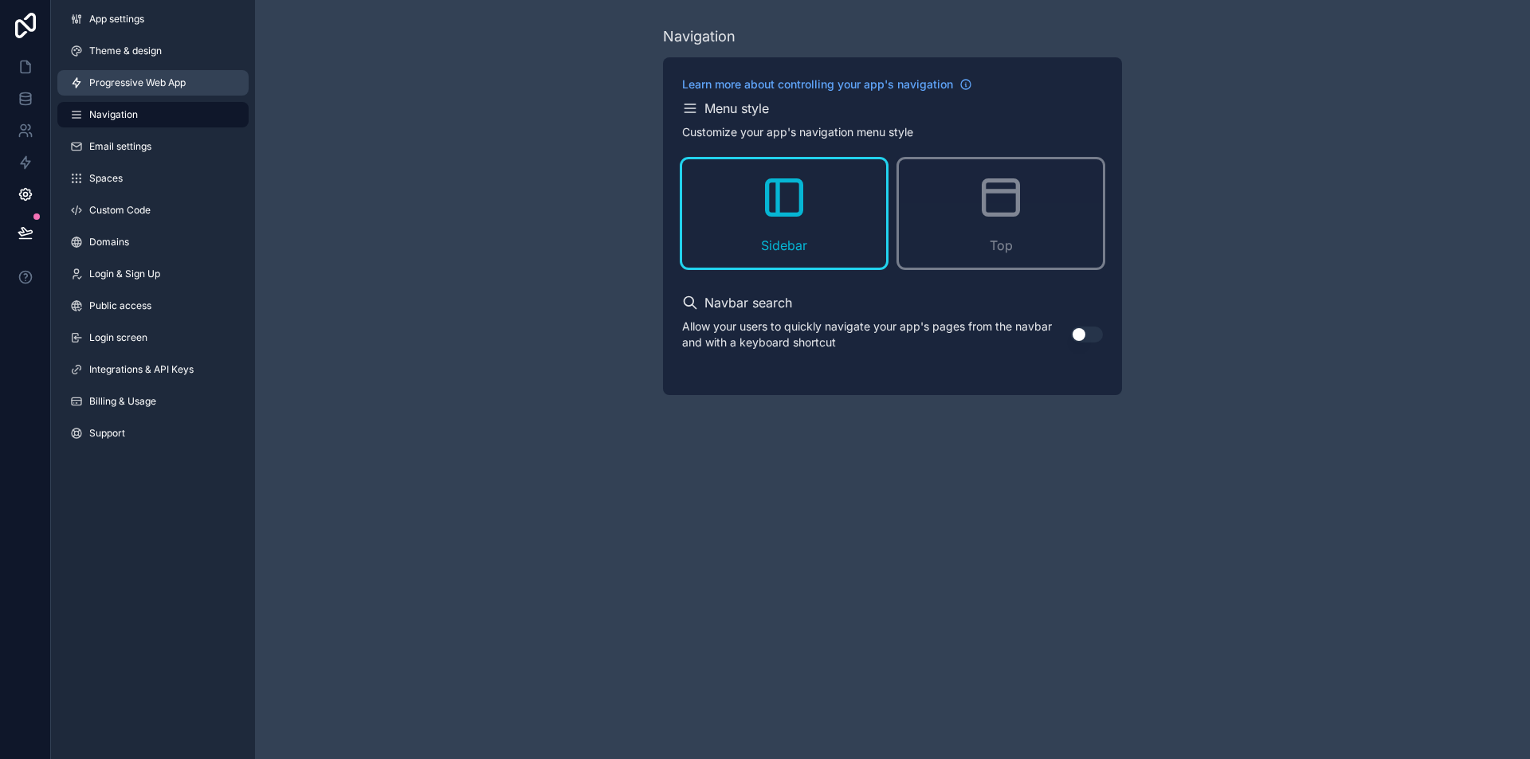
click at [135, 85] on span "Progressive Web App" at bounding box center [137, 82] width 96 height 13
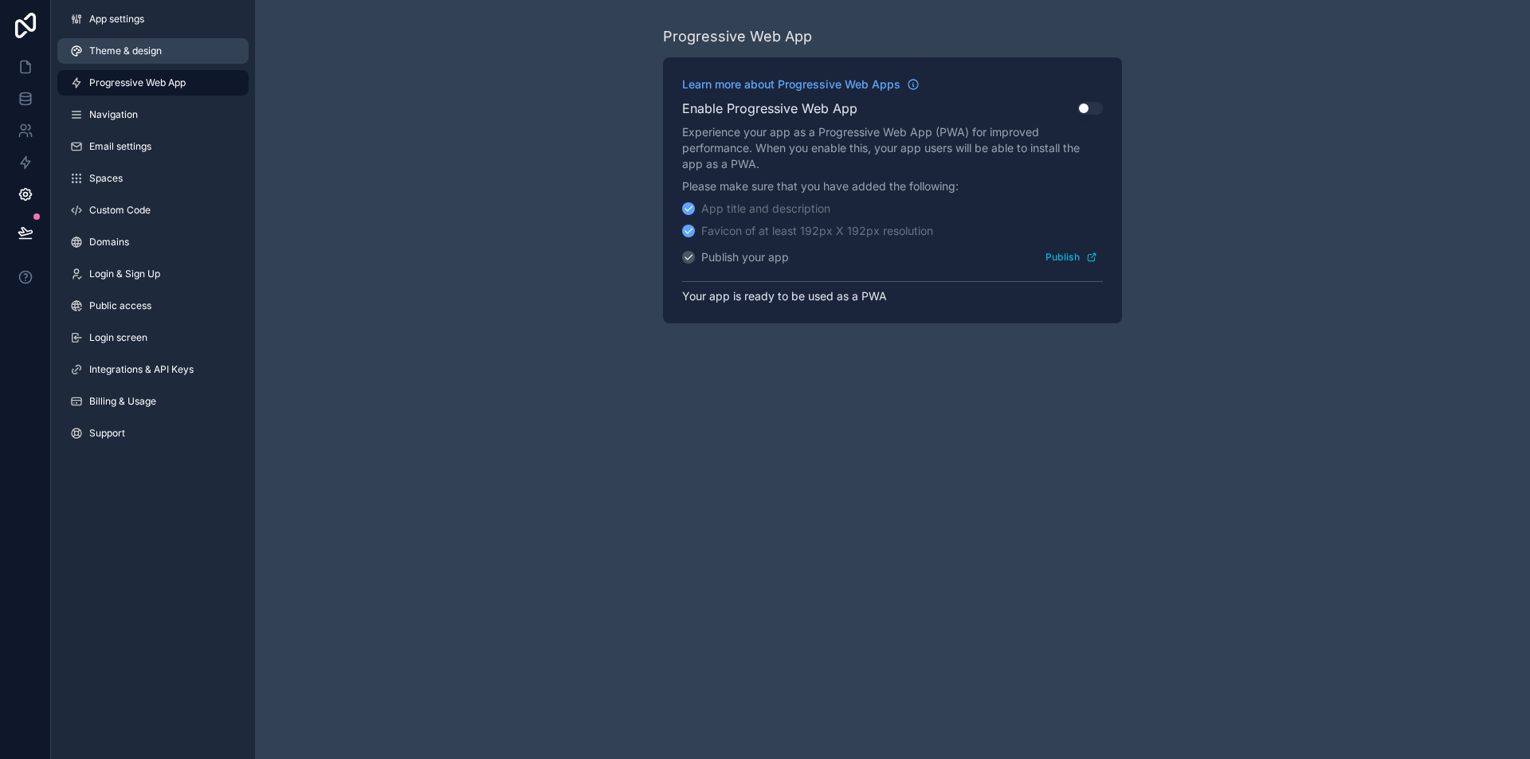
click at [136, 49] on span "Theme & design" at bounding box center [125, 51] width 73 height 13
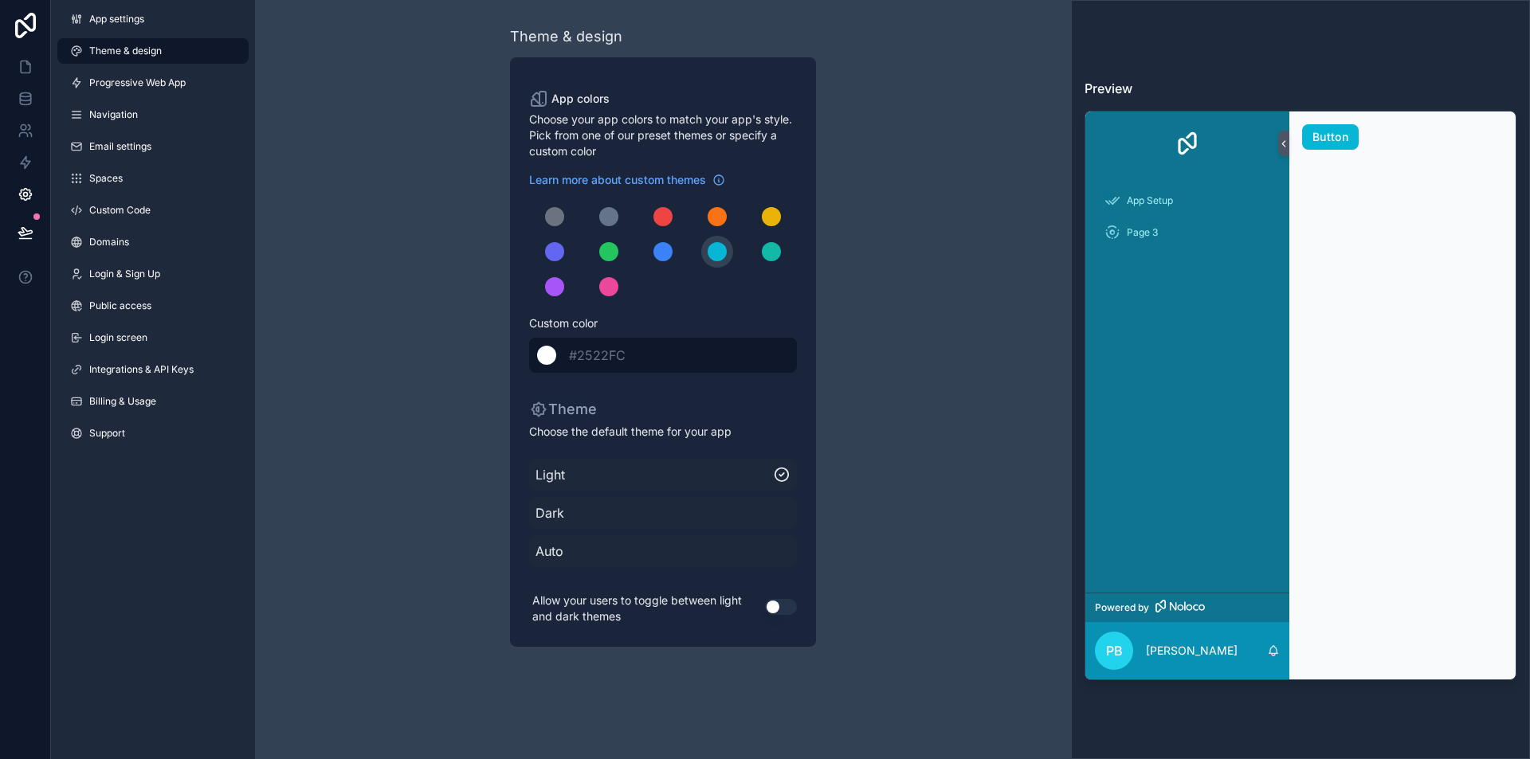
click at [600, 358] on span "#2522FC" at bounding box center [597, 355] width 57 height 16
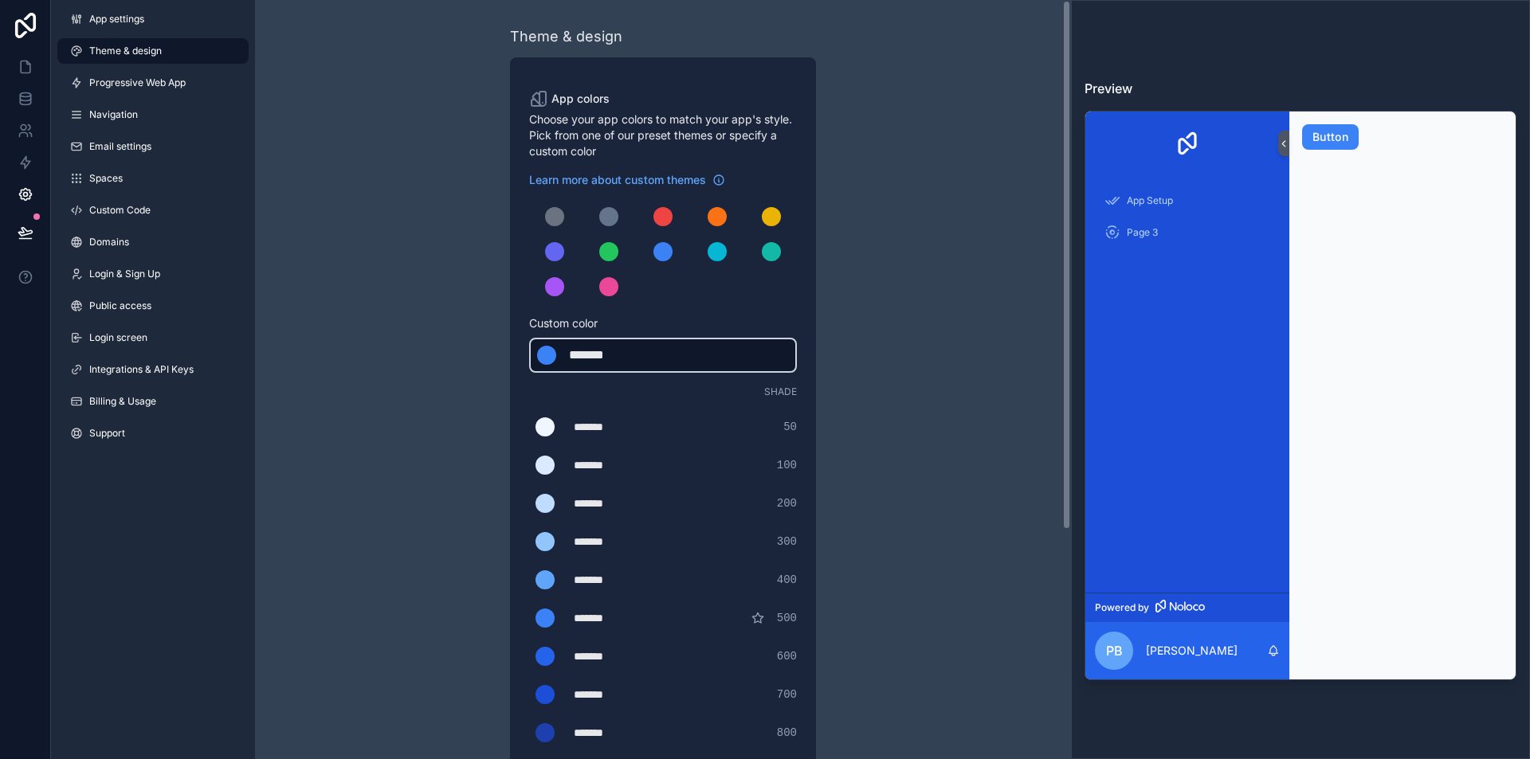
click at [919, 292] on div "Theme & design App colors Choose your app colors to match your app's style. Pic…" at bounding box center [663, 543] width 816 height 1087
click at [716, 215] on div "scrollable content" at bounding box center [717, 216] width 19 height 19
